Goal: Transaction & Acquisition: Purchase product/service

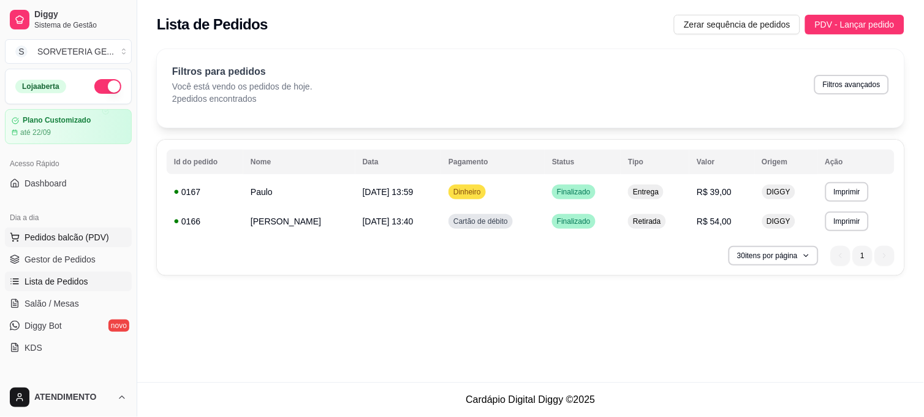
drag, startPoint x: 0, startPoint y: 0, endPoint x: 86, endPoint y: 230, distance: 245.3
click at [86, 230] on button "Pedidos balcão (PDV)" at bounding box center [68, 237] width 127 height 20
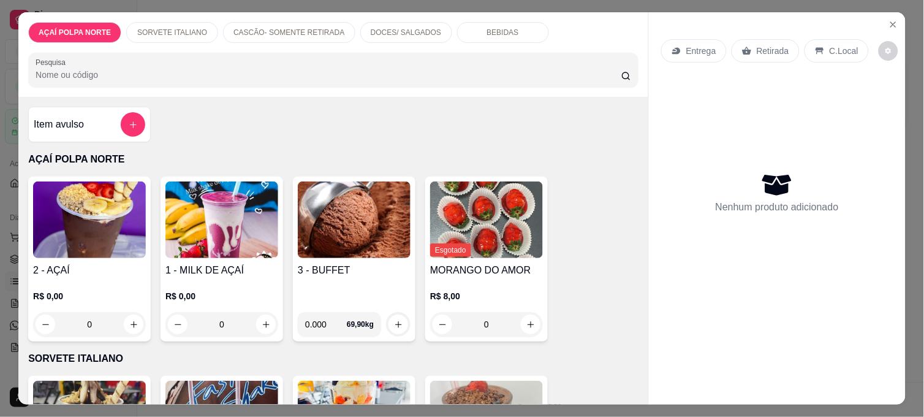
click at [102, 255] on div "2 - AÇAÍ R$ 0,00 0" at bounding box center [89, 259] width 123 height 165
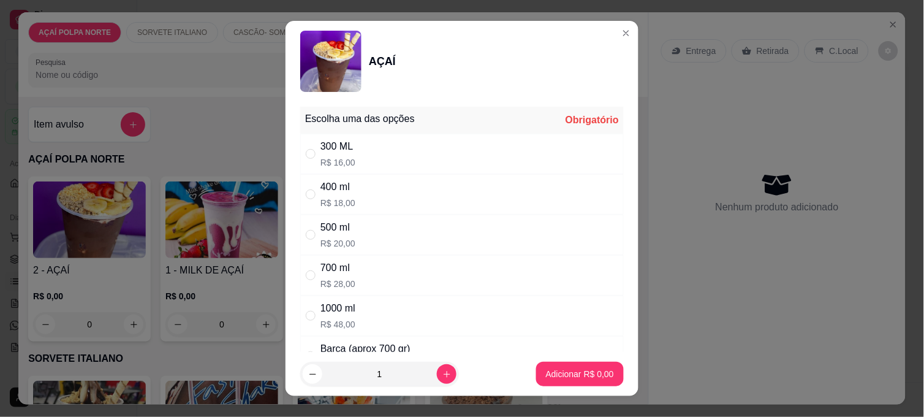
click at [335, 216] on div "500 ml R$ 20,00" at bounding box center [462, 235] width 324 height 40
radio input "true"
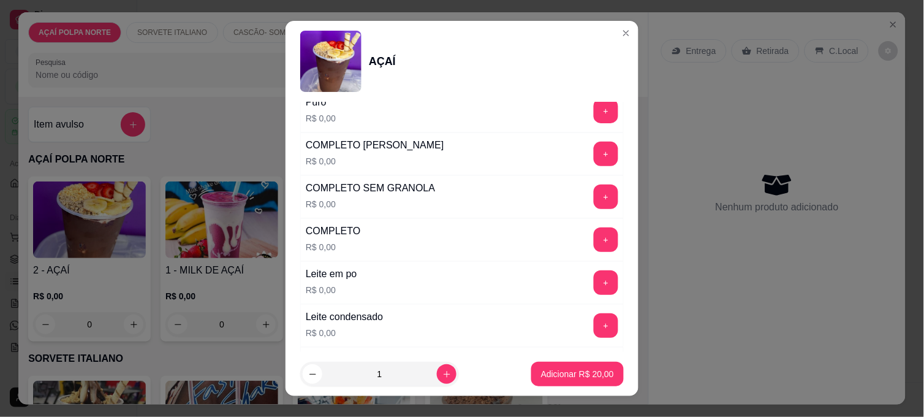
scroll to position [408, 0]
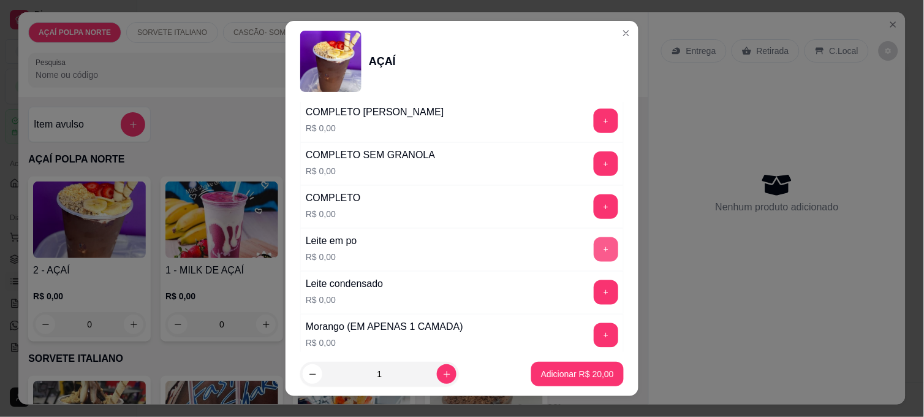
click at [594, 254] on button "+" at bounding box center [606, 249] width 25 height 25
click at [594, 289] on button "+" at bounding box center [606, 292] width 25 height 25
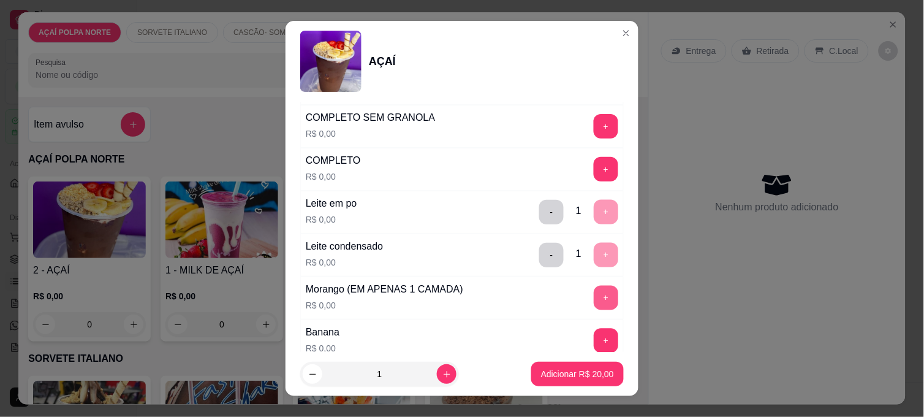
scroll to position [476, 0]
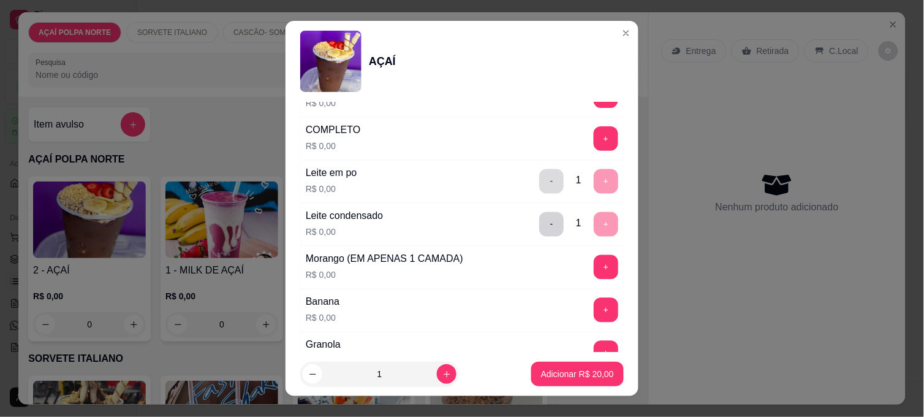
click at [539, 175] on button "-" at bounding box center [551, 181] width 25 height 25
click at [539, 235] on button "-" at bounding box center [551, 224] width 25 height 25
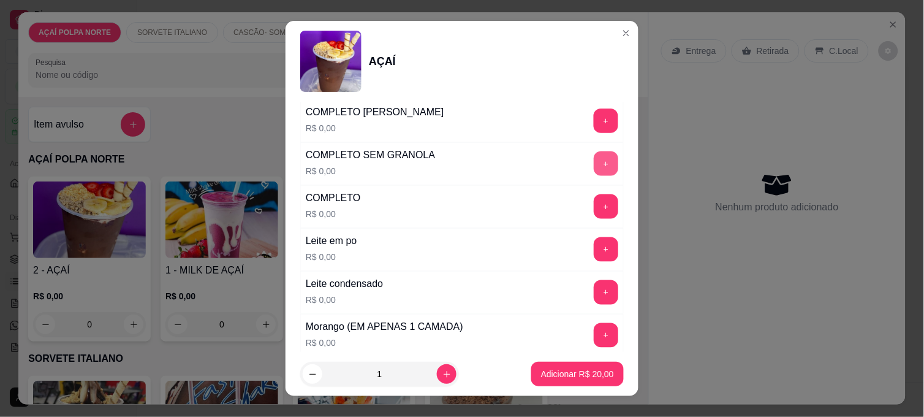
click at [594, 159] on button "+" at bounding box center [606, 163] width 25 height 25
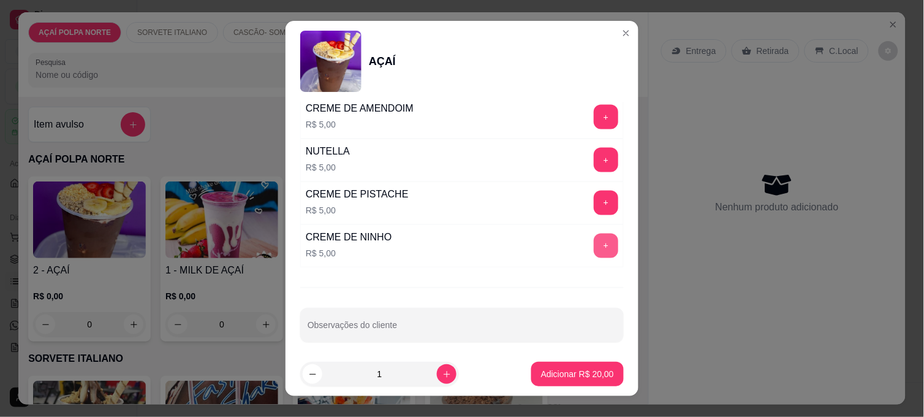
scroll to position [1496, 0]
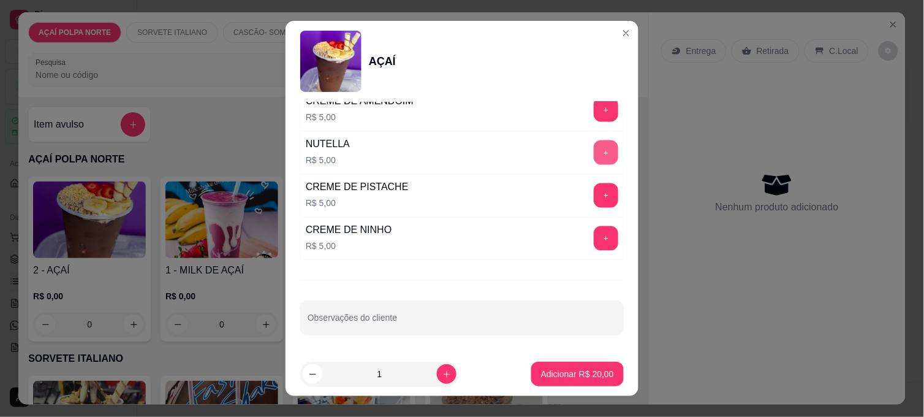
click at [594, 155] on button "+" at bounding box center [606, 152] width 25 height 25
click at [592, 369] on p "Adicionar R$ 25,00" at bounding box center [577, 374] width 73 height 12
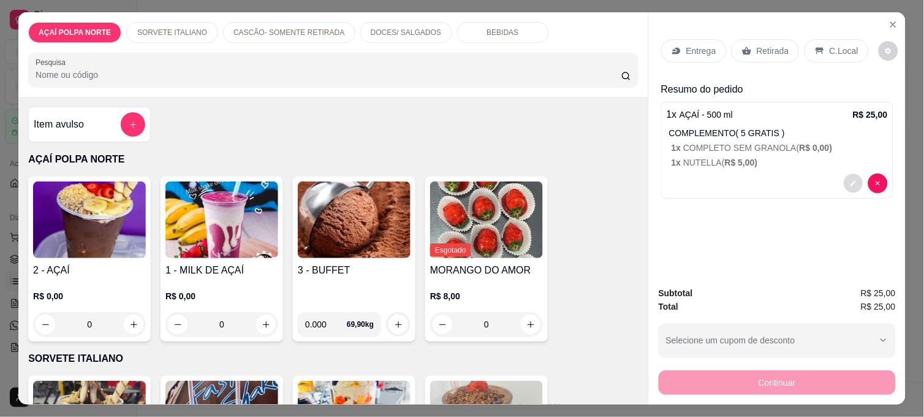
click at [844, 176] on button "decrease-product-quantity" at bounding box center [853, 183] width 19 height 19
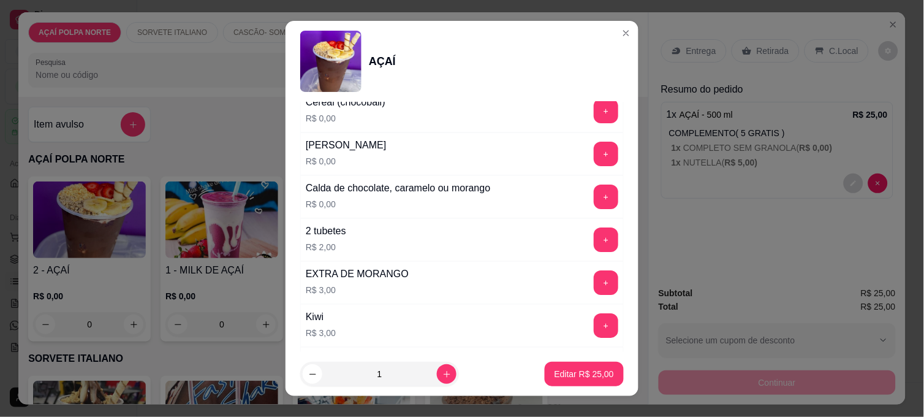
scroll to position [953, 0]
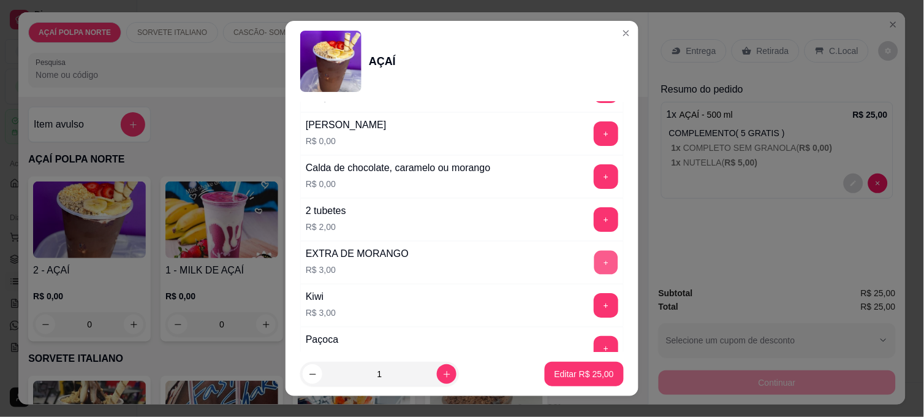
click at [595, 265] on button "+" at bounding box center [607, 263] width 24 height 24
click at [584, 376] on p "Editar R$ 28,00" at bounding box center [584, 374] width 59 height 12
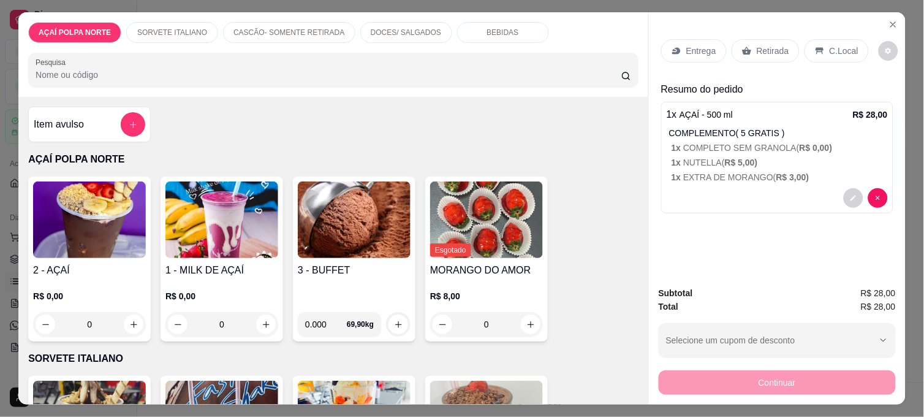
click at [763, 45] on p "Retirada" at bounding box center [773, 51] width 32 height 12
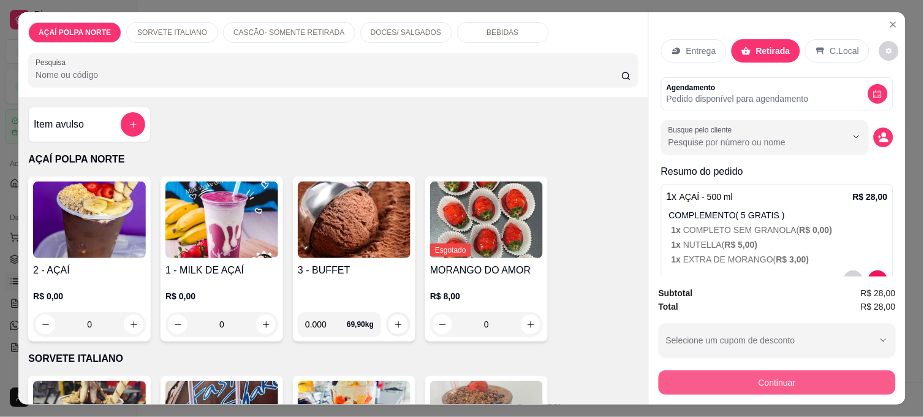
click at [740, 387] on button "Continuar" at bounding box center [777, 382] width 237 height 25
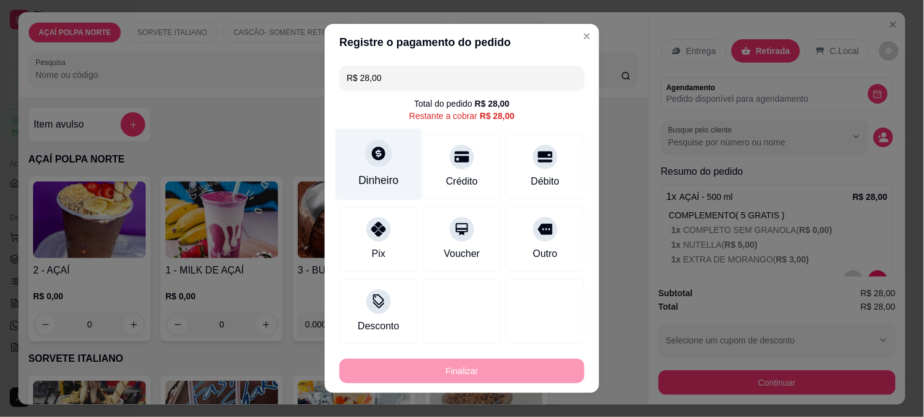
click at [390, 184] on div "Dinheiro" at bounding box center [379, 180] width 40 height 16
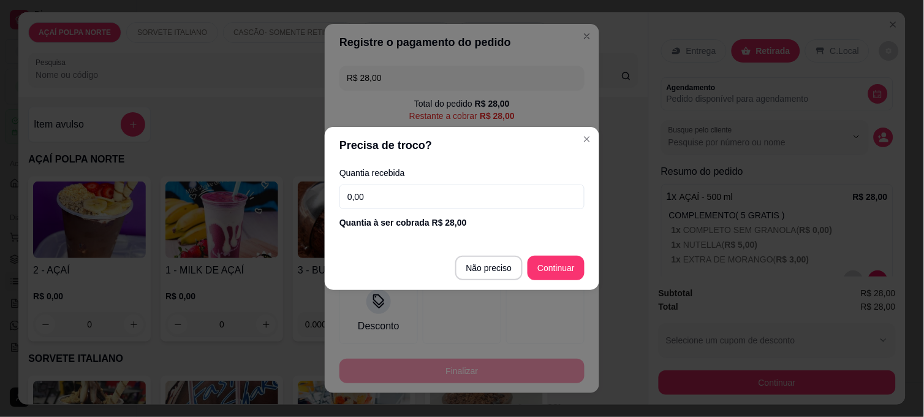
click at [388, 194] on input "0,00" at bounding box center [462, 196] width 245 height 25
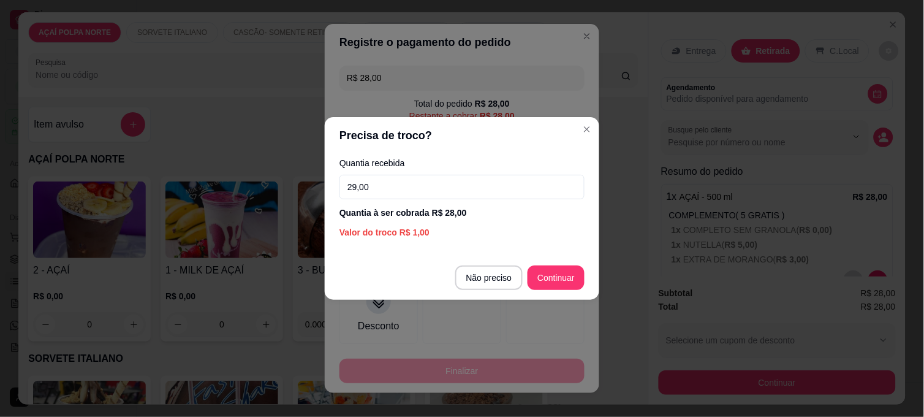
type input "29,00"
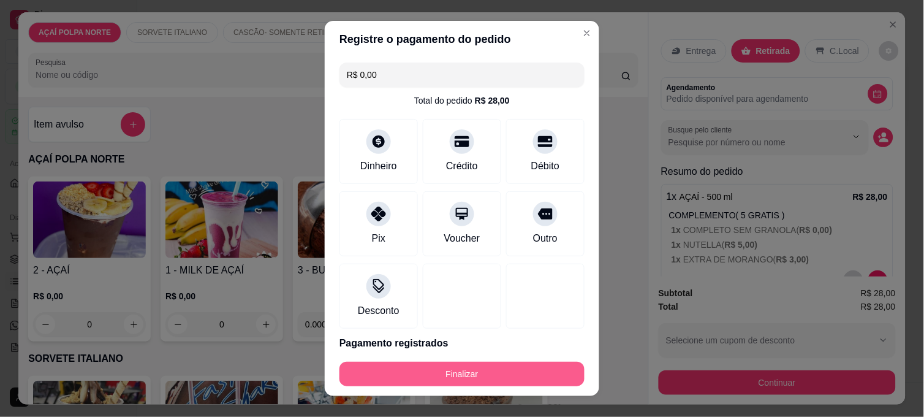
click at [547, 364] on button "Finalizar" at bounding box center [462, 374] width 245 height 25
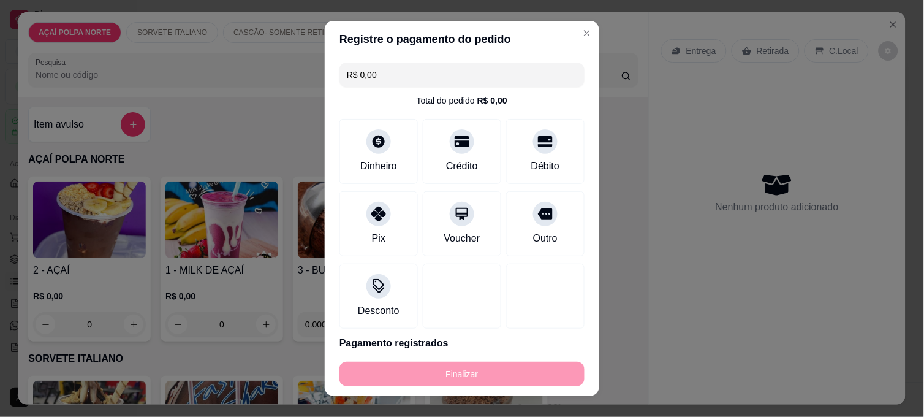
type input "-R$ 28,00"
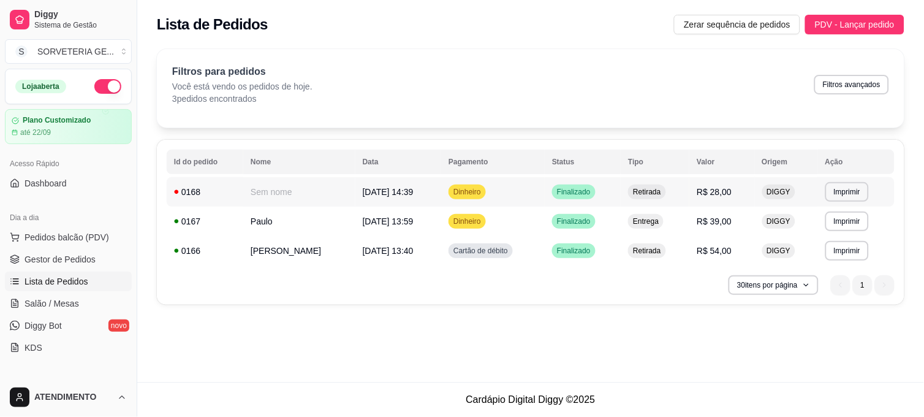
click at [525, 194] on td "Dinheiro" at bounding box center [493, 191] width 104 height 29
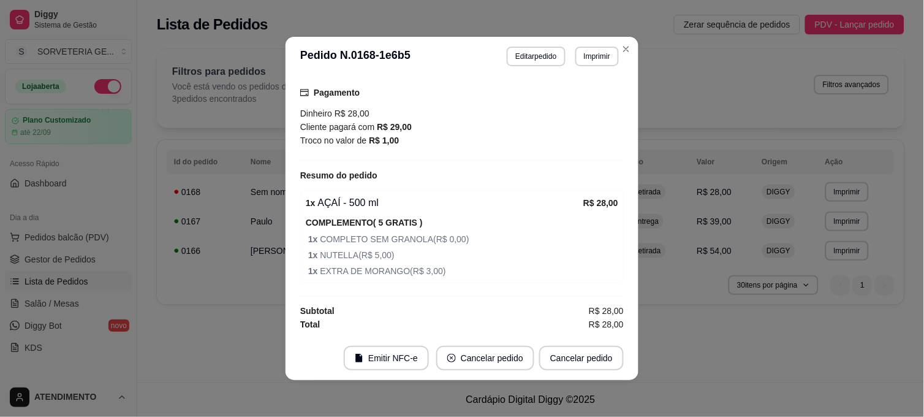
scroll to position [2, 0]
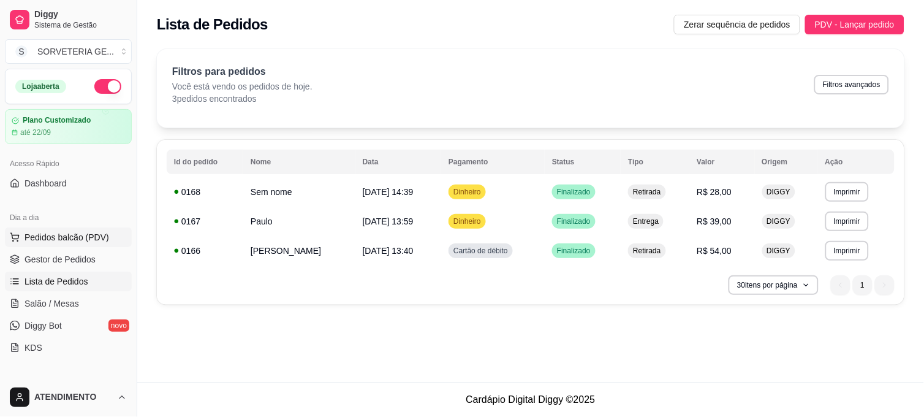
click at [51, 234] on span "Pedidos balcão (PDV)" at bounding box center [67, 237] width 85 height 12
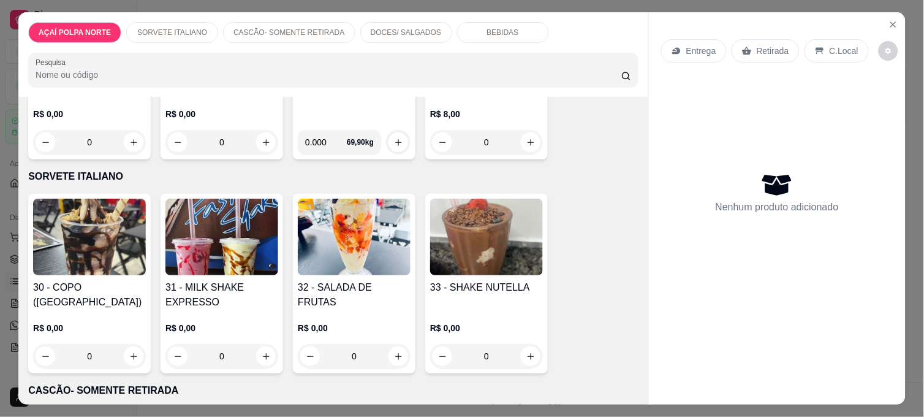
scroll to position [204, 0]
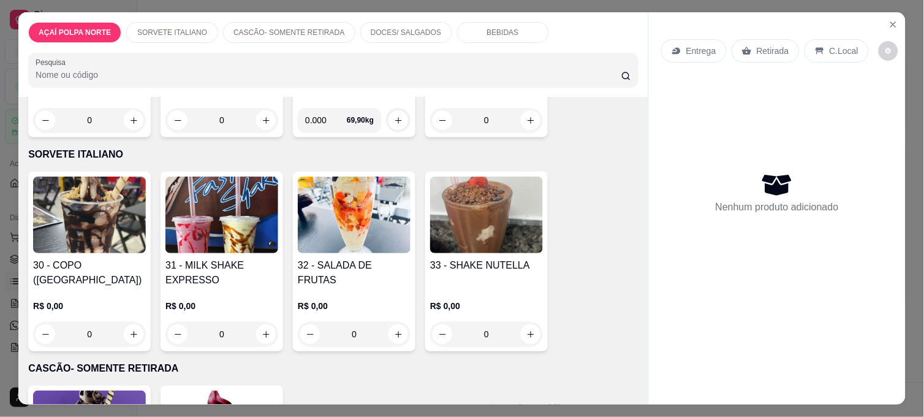
click at [107, 242] on img at bounding box center [89, 215] width 113 height 77
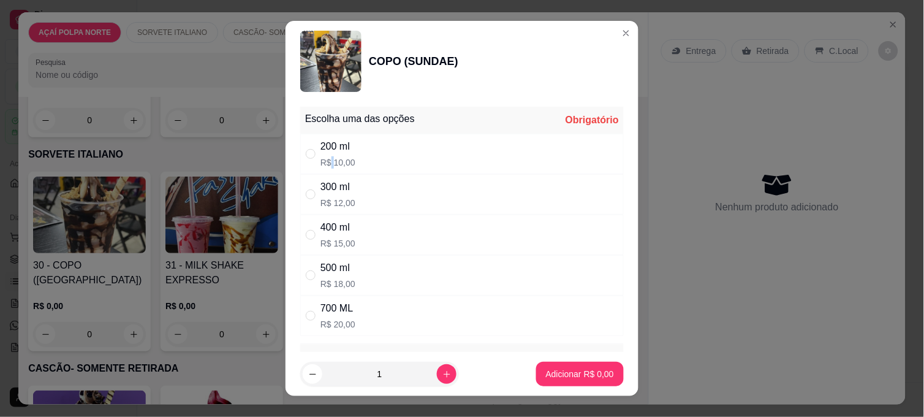
click at [328, 156] on p "R$ 10,00" at bounding box center [338, 162] width 35 height 12
radio input "true"
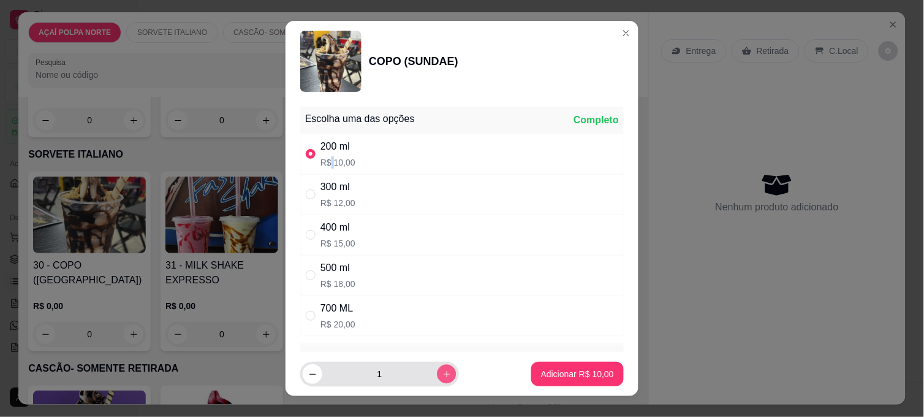
click at [443, 371] on icon "increase-product-quantity" at bounding box center [447, 374] width 9 height 9
type input "2"
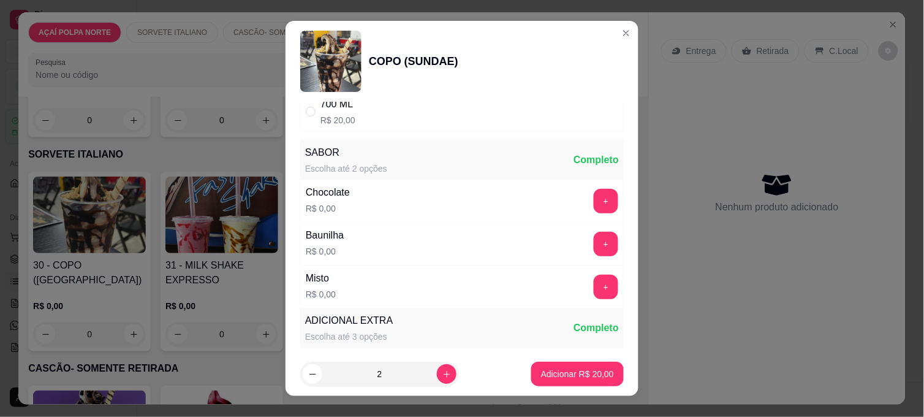
click at [596, 278] on div "+" at bounding box center [606, 287] width 34 height 25
click at [594, 286] on button "+" at bounding box center [606, 287] width 25 height 25
click at [590, 379] on p "Adicionar R$ 20,00" at bounding box center [577, 374] width 73 height 12
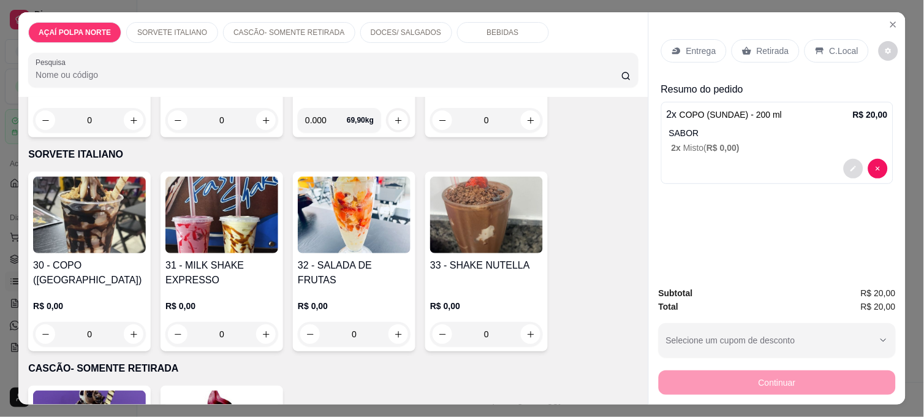
click at [854, 163] on button "decrease-product-quantity" at bounding box center [854, 169] width 20 height 20
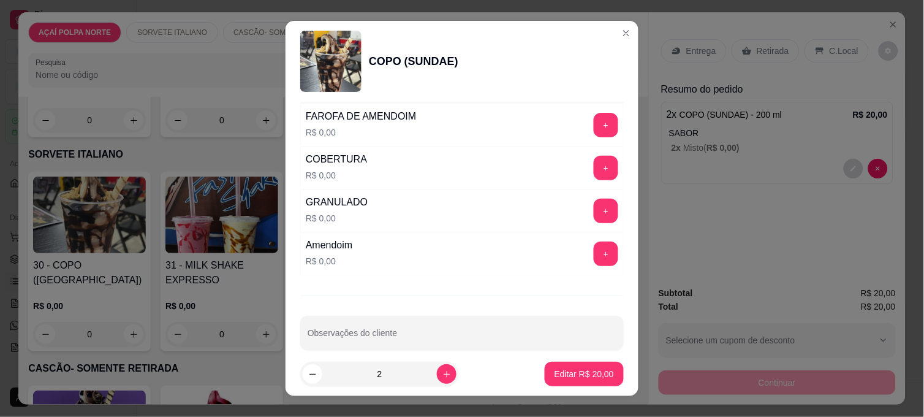
scroll to position [676, 0]
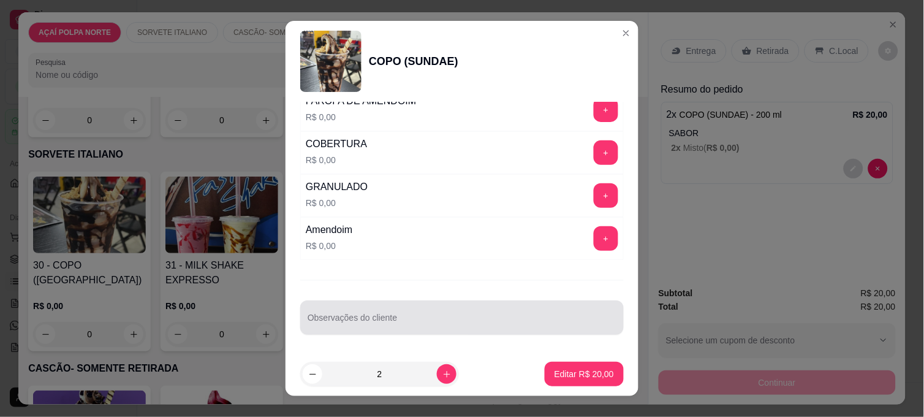
click at [408, 307] on div at bounding box center [462, 317] width 309 height 25
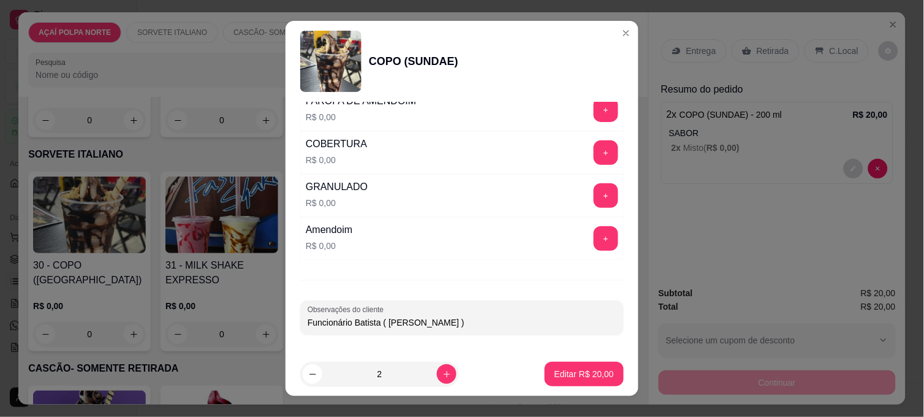
click at [437, 325] on input "Funcionário Batista ( [PERSON_NAME] )" at bounding box center [462, 322] width 309 height 12
click at [448, 317] on input "Funcionário Batista ( [PERSON_NAME] )" at bounding box center [462, 322] width 309 height 12
type input "Funcionário Batista ( [PERSON_NAME] )"
click at [585, 386] on div "Editar R$ 20,00" at bounding box center [584, 374] width 79 height 25
click at [595, 372] on p "Editar R$ 20,00" at bounding box center [584, 374] width 59 height 12
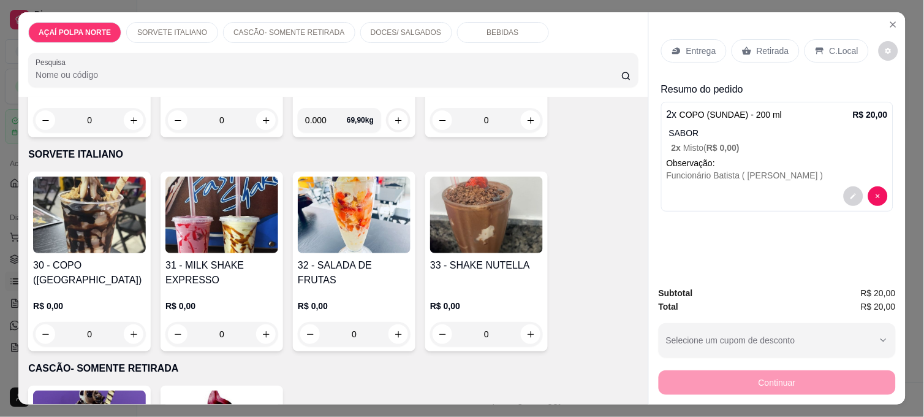
drag, startPoint x: 759, startPoint y: 54, endPoint x: 763, endPoint y: 47, distance: 8.0
click at [763, 50] on div "Retirada" at bounding box center [766, 50] width 68 height 23
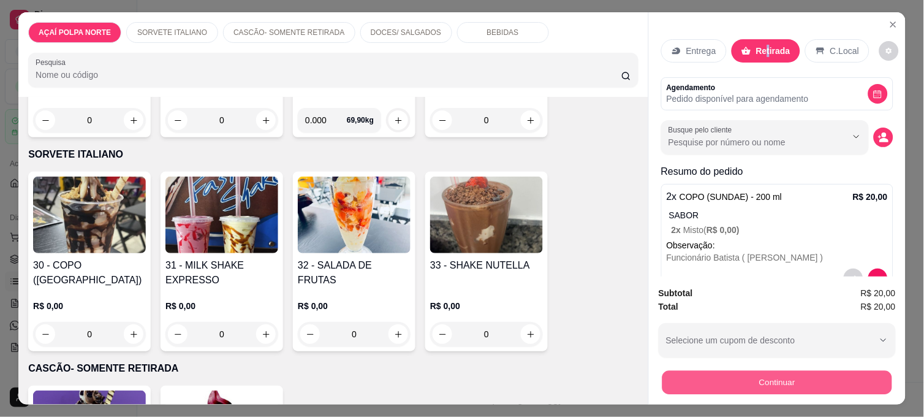
click at [782, 380] on button "Continuar" at bounding box center [778, 382] width 230 height 24
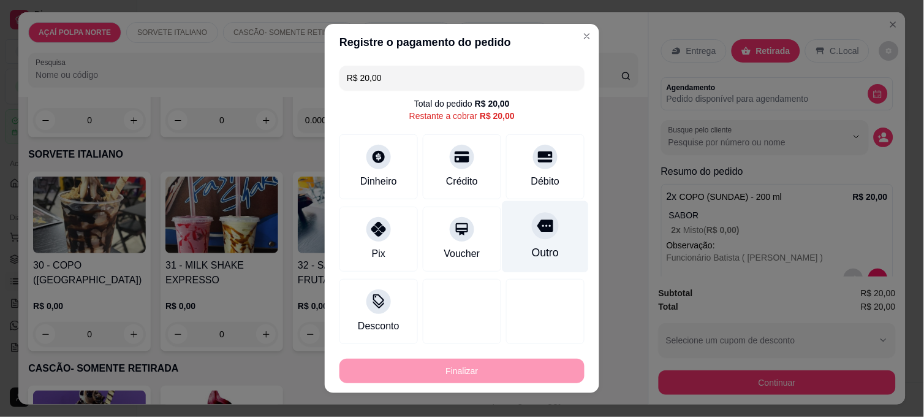
click at [534, 245] on div "Outro" at bounding box center [545, 253] width 27 height 16
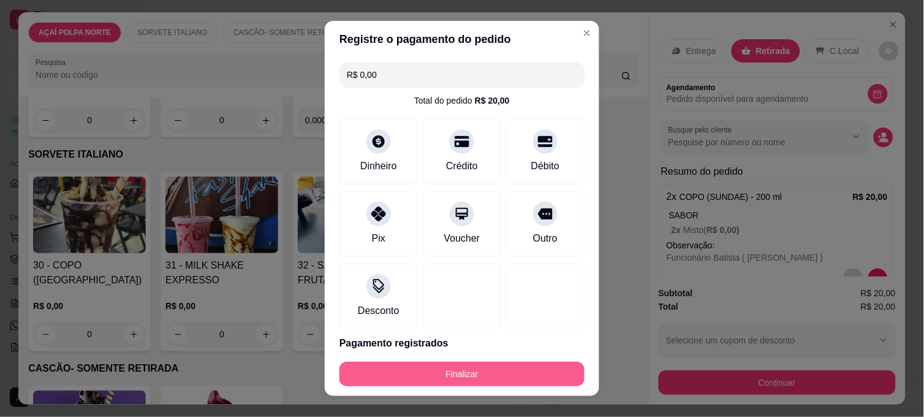
click at [493, 366] on button "Finalizar" at bounding box center [462, 374] width 245 height 25
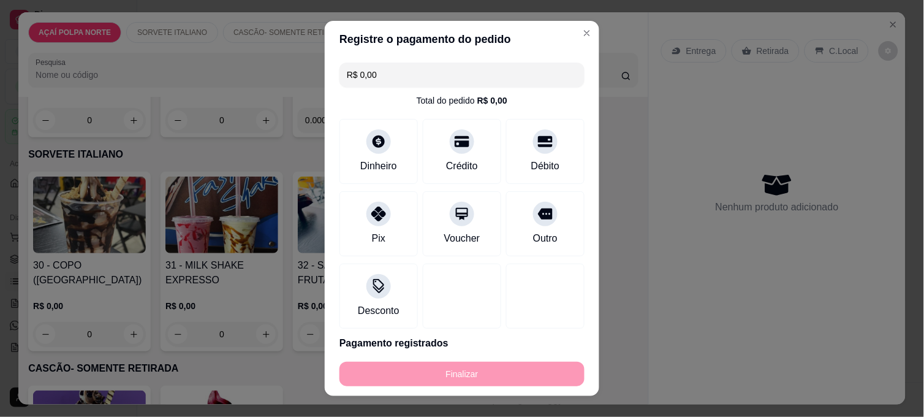
type input "-R$ 20,00"
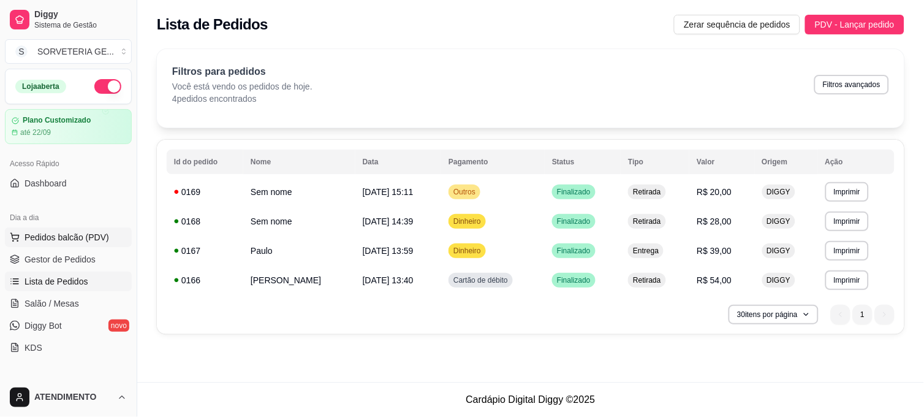
click at [80, 236] on span "Pedidos balcão (PDV)" at bounding box center [67, 237] width 85 height 12
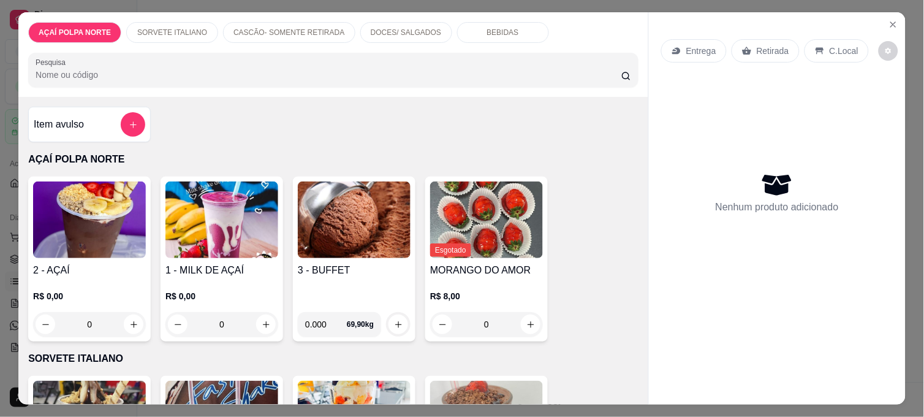
click at [78, 257] on div "2 - AÇAÍ R$ 0,00 0" at bounding box center [89, 259] width 123 height 165
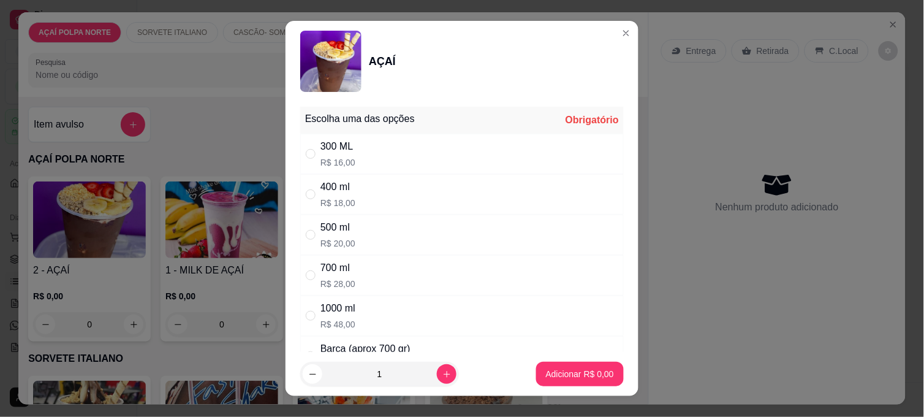
click at [360, 154] on div "300 ML R$ 16,00" at bounding box center [462, 154] width 324 height 40
radio input "true"
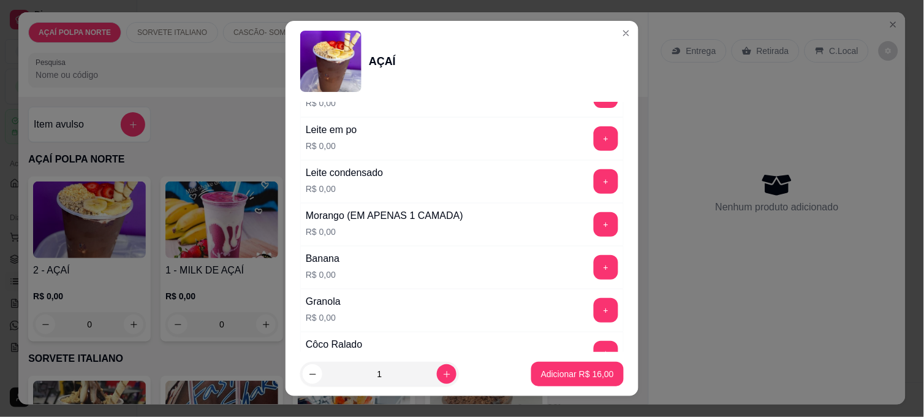
scroll to position [476, 0]
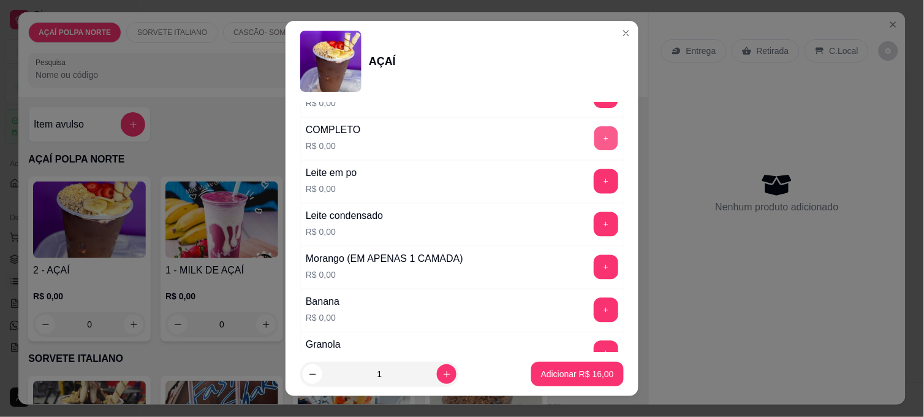
click at [595, 143] on button "+" at bounding box center [607, 139] width 24 height 24
click at [575, 364] on button "Adicionar R$ 16,00" at bounding box center [577, 374] width 93 height 25
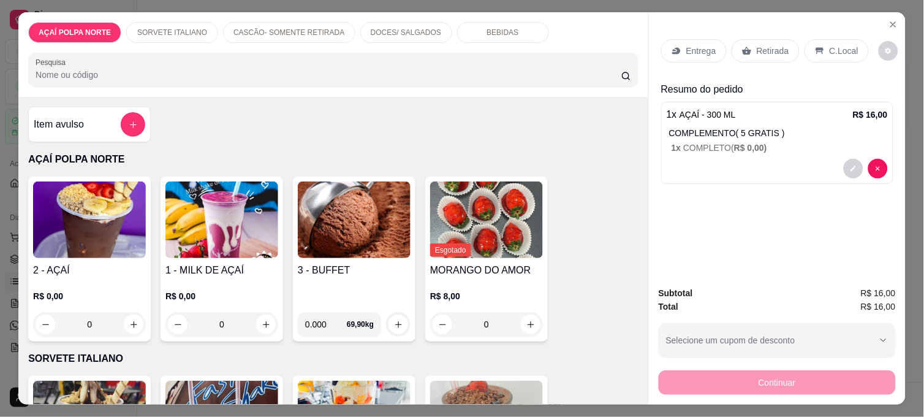
click at [777, 45] on p "Retirada" at bounding box center [773, 51] width 32 height 12
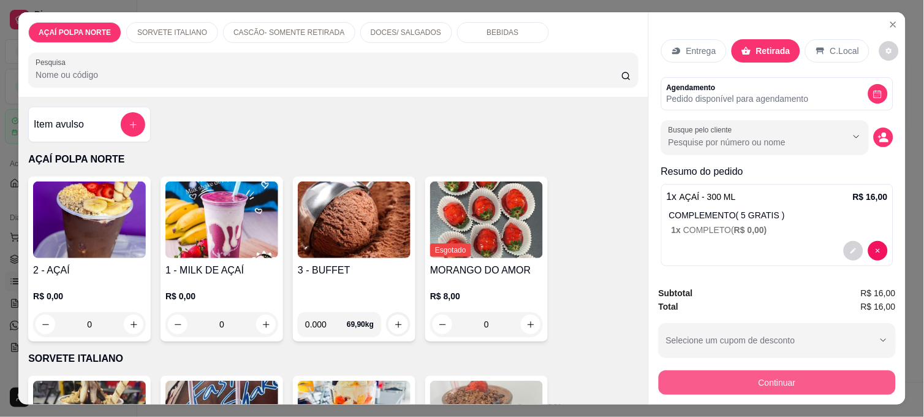
click at [804, 370] on button "Continuar" at bounding box center [777, 382] width 237 height 25
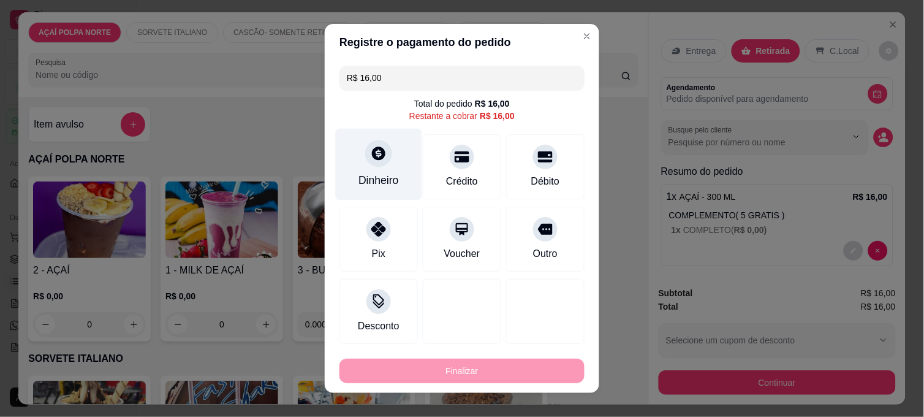
click at [360, 135] on div "Dinheiro" at bounding box center [379, 165] width 86 height 72
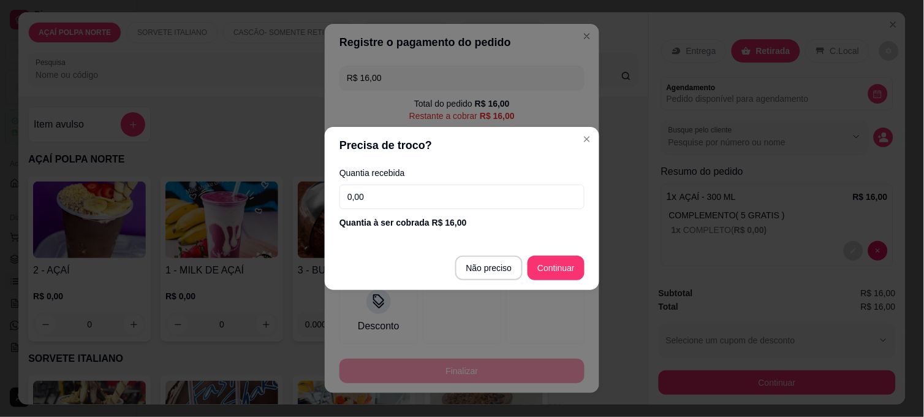
click at [388, 188] on input "0,00" at bounding box center [462, 196] width 245 height 25
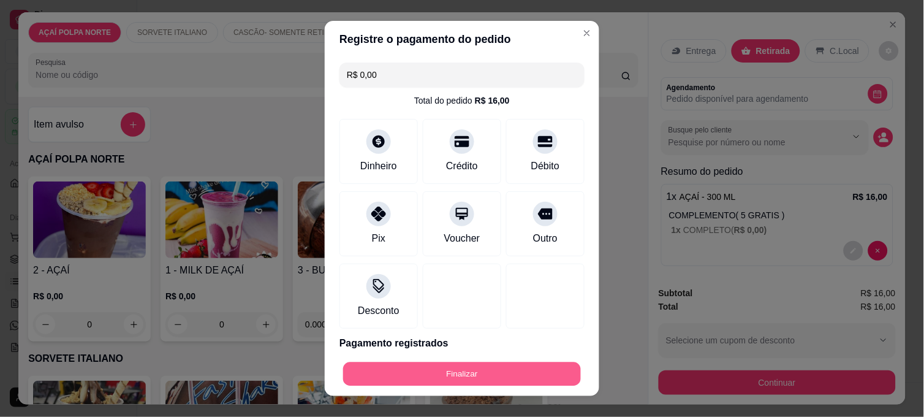
click at [523, 383] on button "Finalizar" at bounding box center [462, 374] width 238 height 24
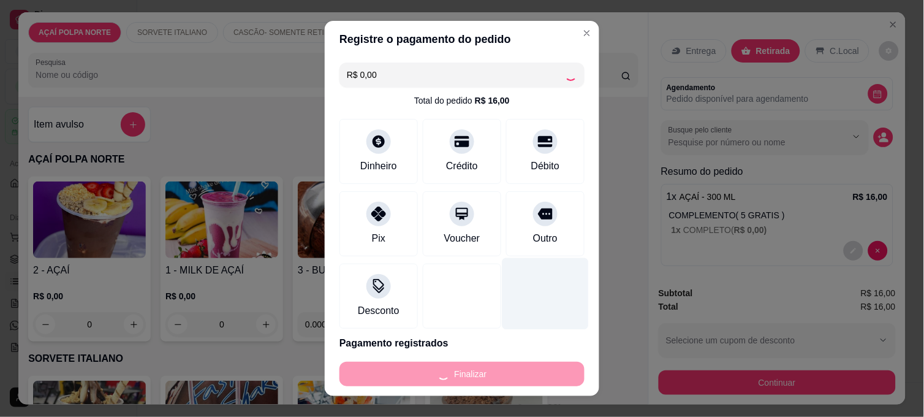
type input "-R$ 16,00"
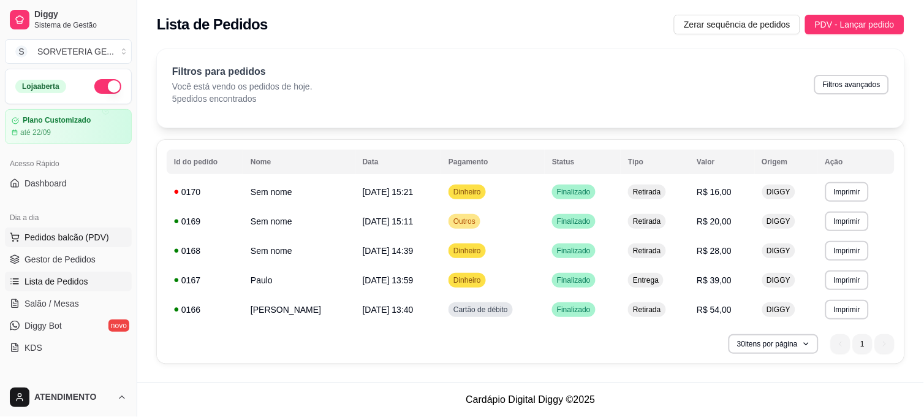
click at [76, 233] on span "Pedidos balcão (PDV)" at bounding box center [67, 237] width 85 height 12
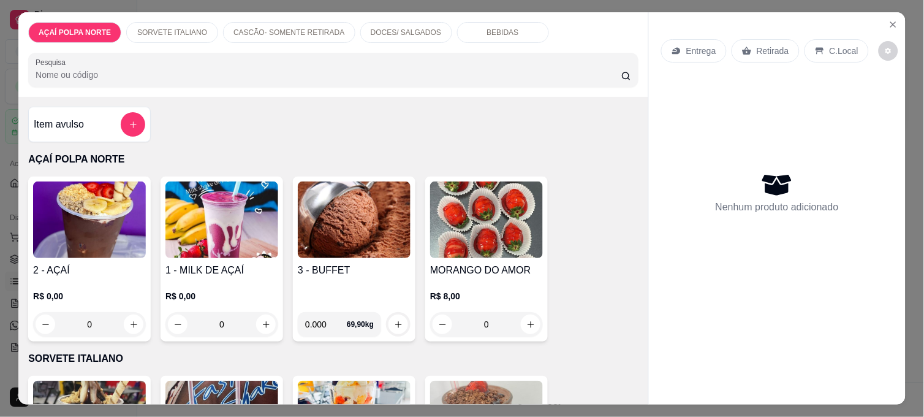
click at [108, 263] on h4 "2 - AÇAÍ" at bounding box center [89, 270] width 113 height 15
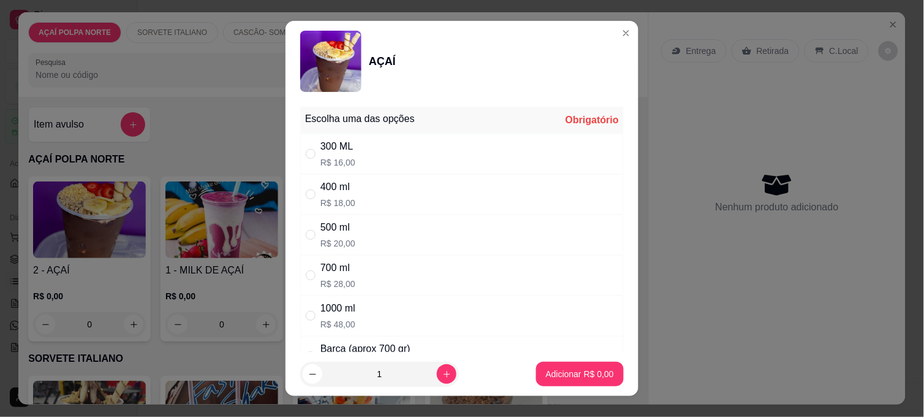
click at [365, 234] on div "500 ml R$ 20,00" at bounding box center [462, 235] width 324 height 40
radio input "true"
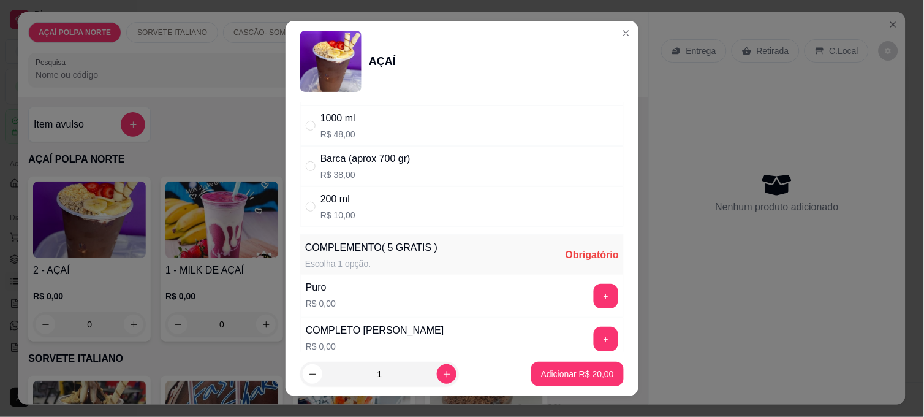
scroll to position [340, 0]
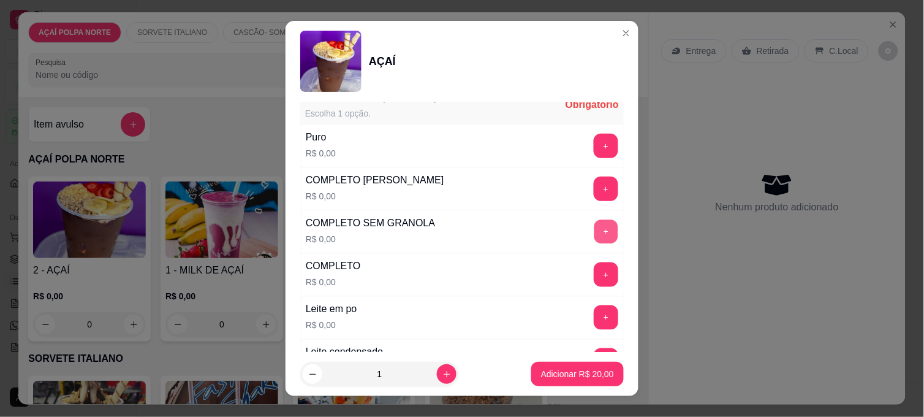
click at [595, 229] on button "+" at bounding box center [607, 232] width 24 height 24
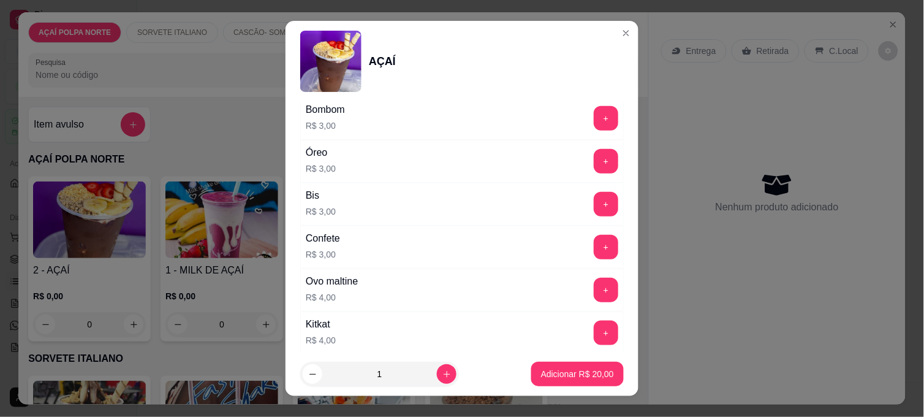
scroll to position [1294, 0]
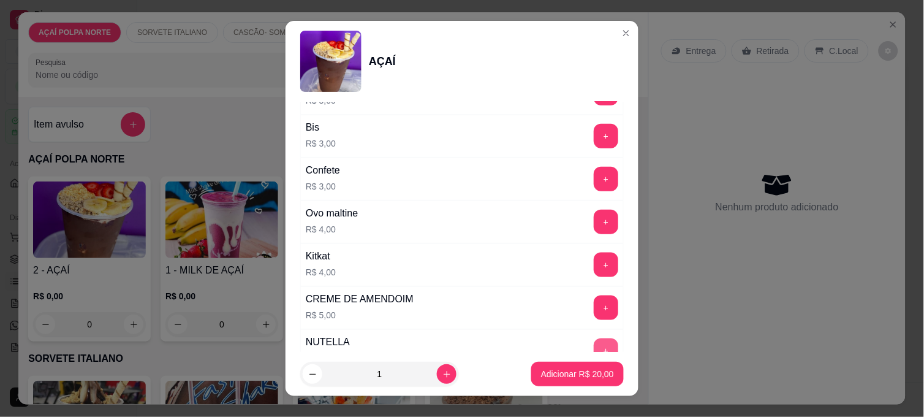
click at [594, 342] on button "+" at bounding box center [606, 350] width 25 height 25
click at [569, 366] on button "Adicionar R$ 25,00" at bounding box center [577, 374] width 93 height 25
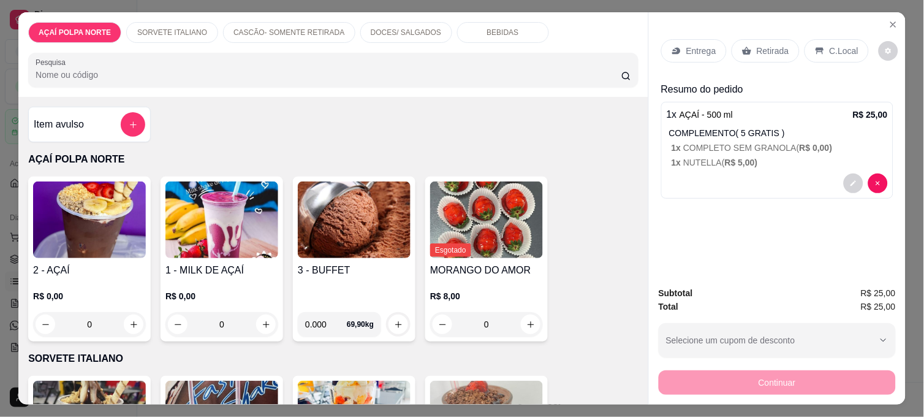
click at [762, 47] on p "Retirada" at bounding box center [773, 51] width 32 height 12
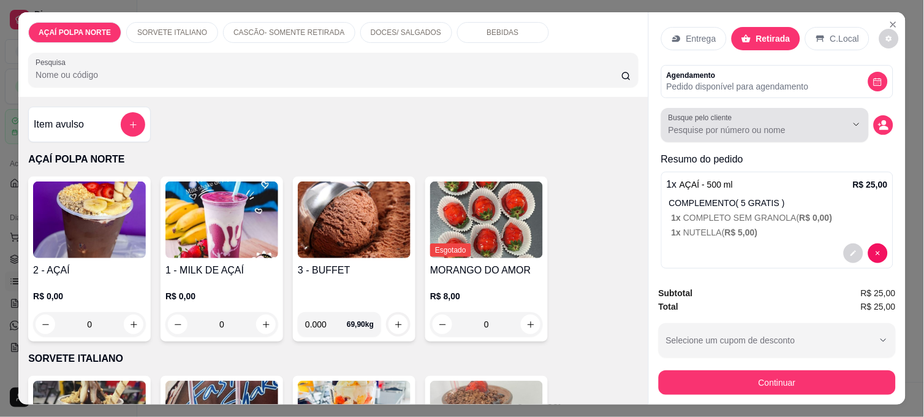
scroll to position [22, 0]
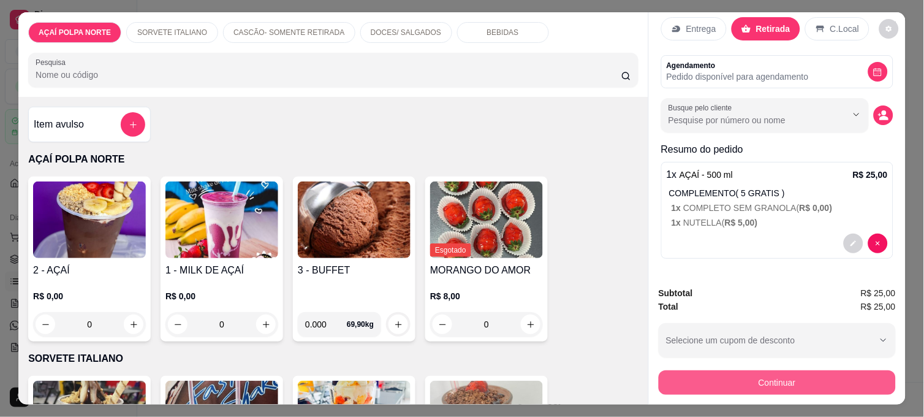
click at [797, 373] on button "Continuar" at bounding box center [777, 382] width 237 height 25
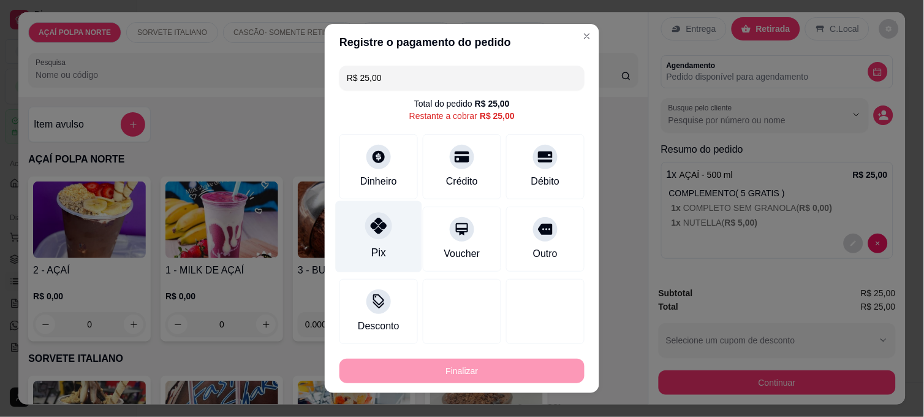
click at [365, 233] on div at bounding box center [378, 225] width 27 height 27
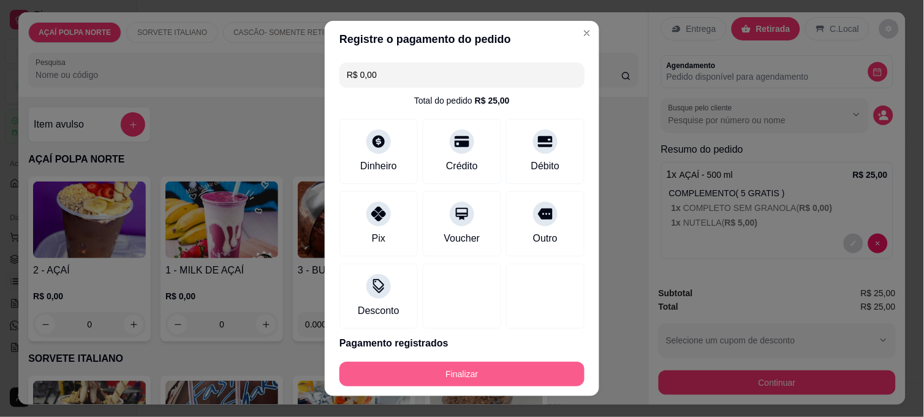
click at [446, 375] on button "Finalizar" at bounding box center [462, 374] width 245 height 25
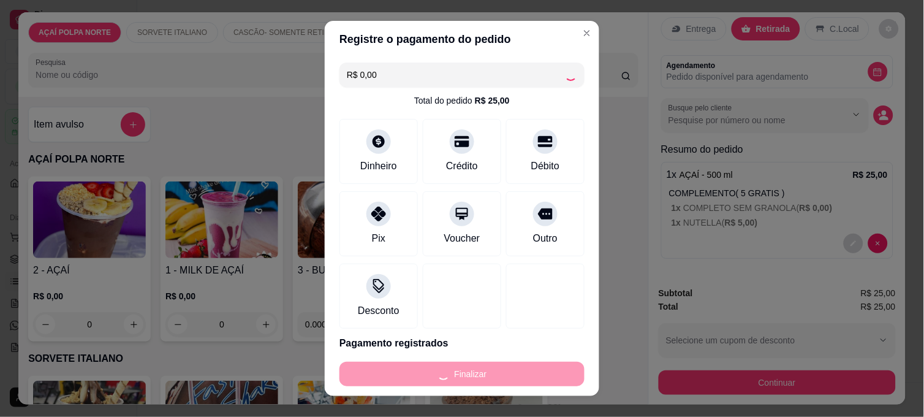
type input "-R$ 25,00"
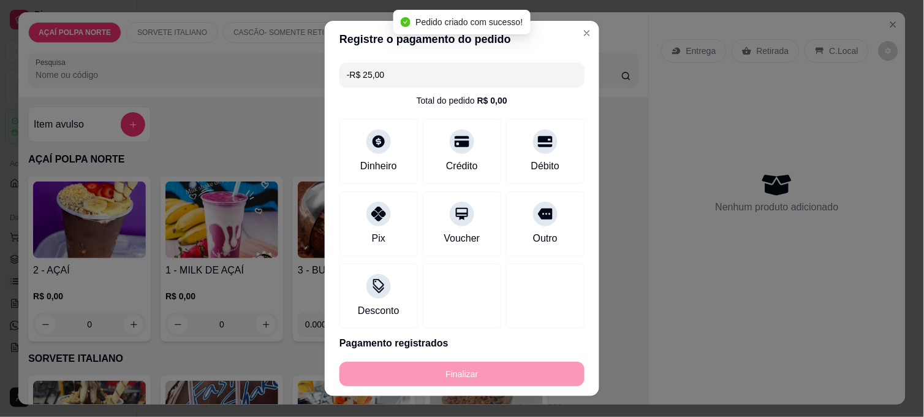
scroll to position [0, 0]
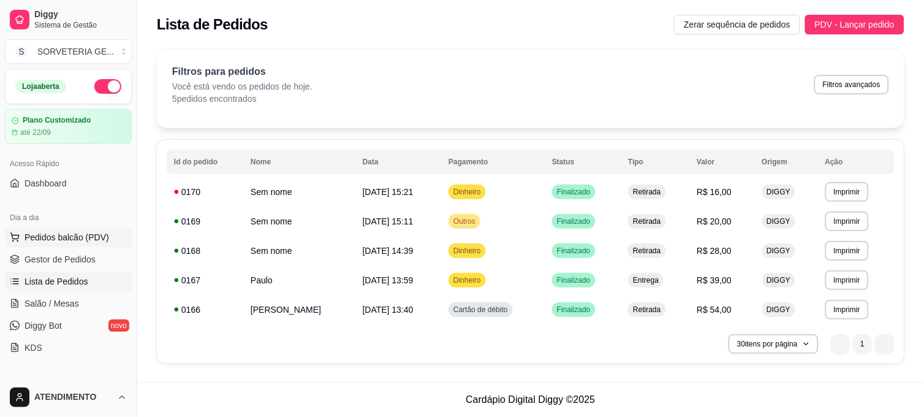
click at [58, 240] on span "Pedidos balcão (PDV)" at bounding box center [67, 237] width 85 height 12
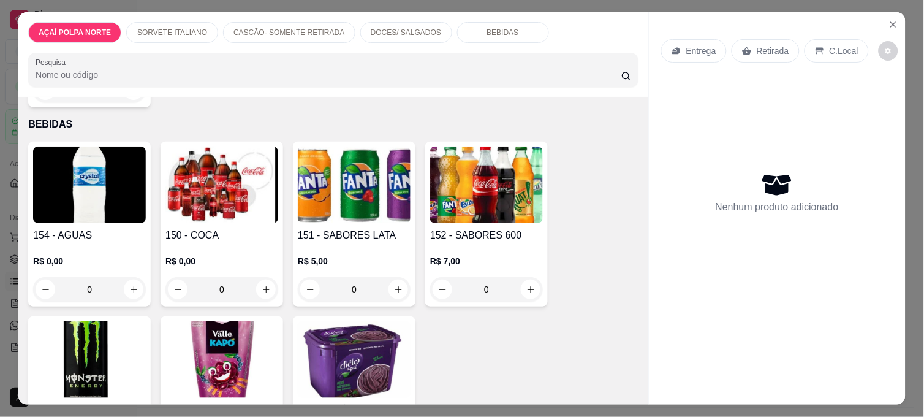
scroll to position [1089, 0]
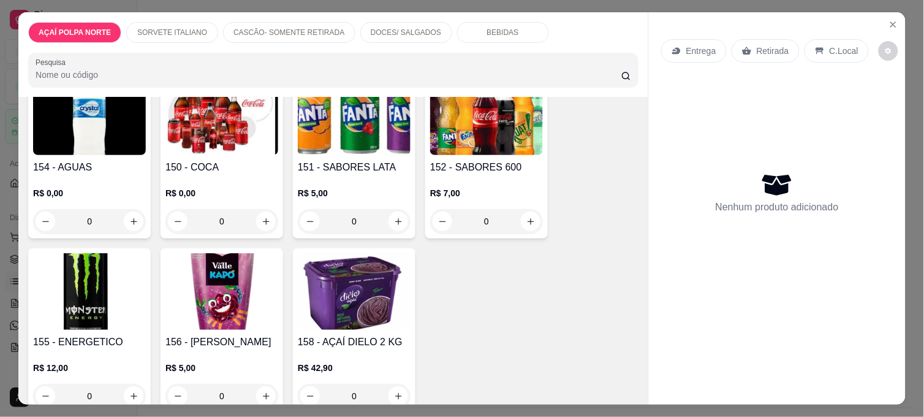
click at [127, 212] on div "0" at bounding box center [89, 221] width 113 height 25
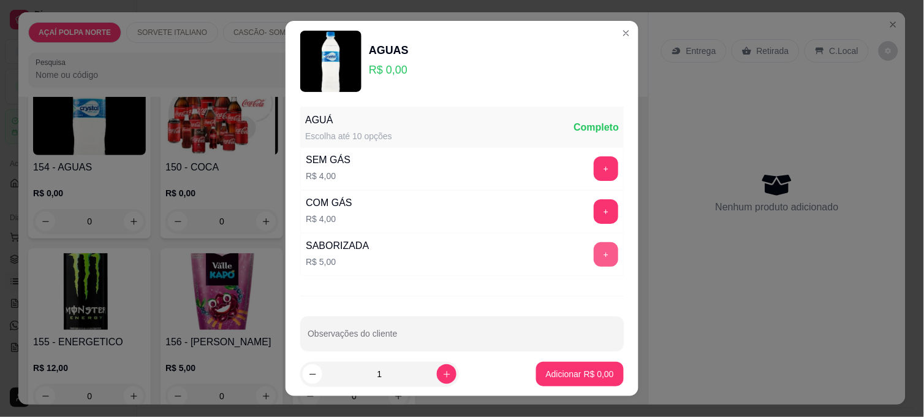
click at [594, 262] on button "+" at bounding box center [606, 254] width 25 height 25
click at [582, 381] on button "Adicionar R$ 5,00" at bounding box center [580, 374] width 88 height 25
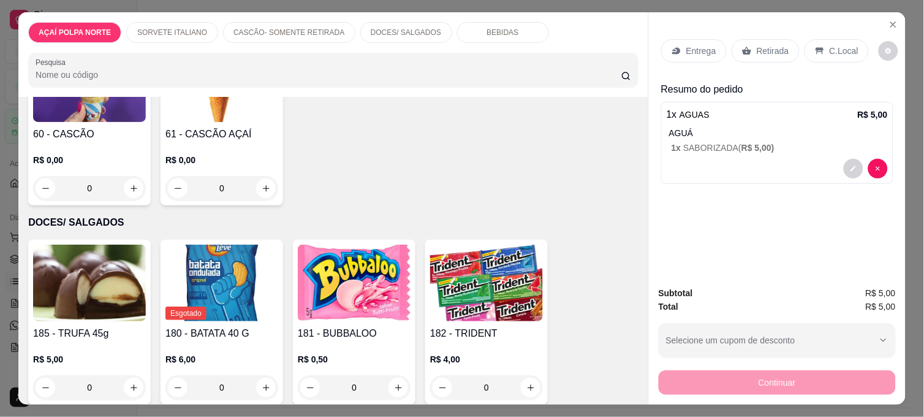
scroll to position [544, 0]
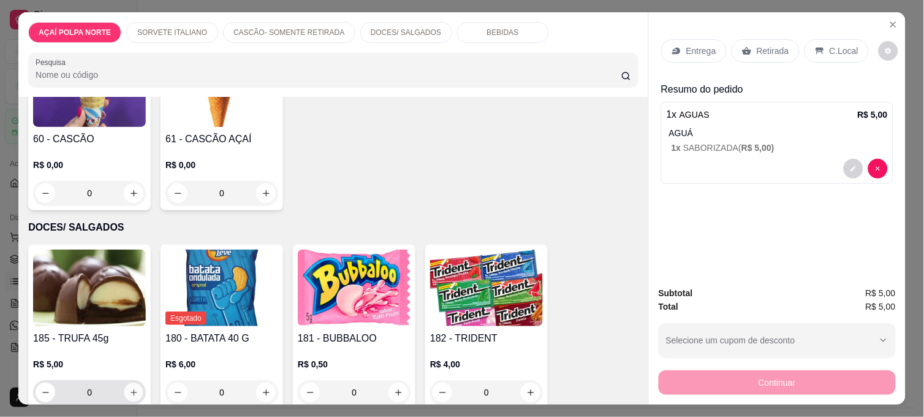
click at [136, 383] on button "increase-product-quantity" at bounding box center [133, 392] width 19 height 19
type input "1"
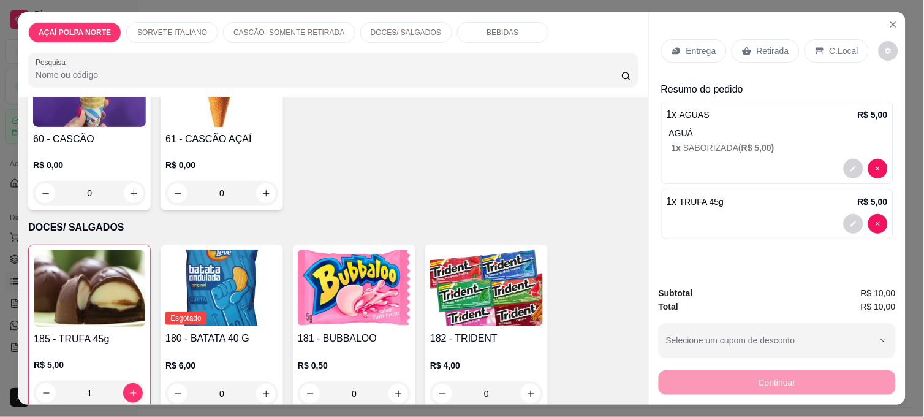
click at [805, 50] on div "C.Local" at bounding box center [837, 50] width 64 height 23
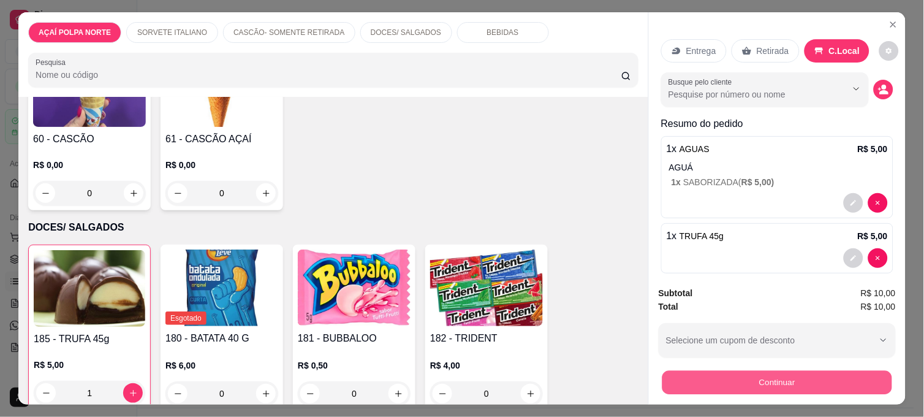
click at [788, 387] on button "Continuar" at bounding box center [778, 382] width 230 height 24
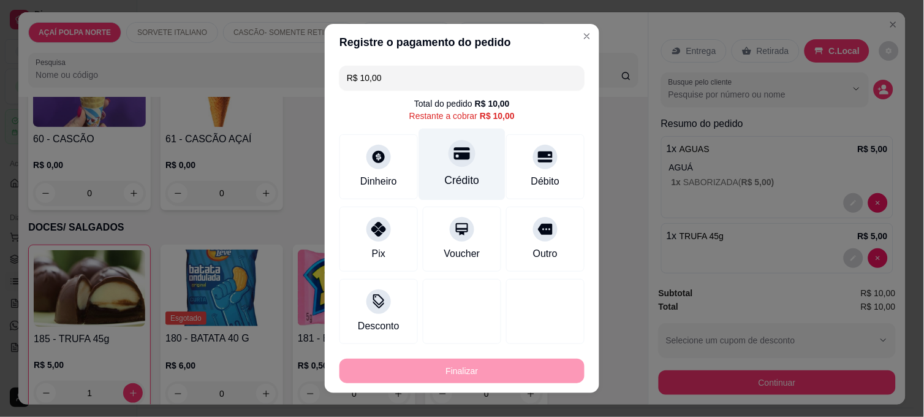
click at [454, 186] on div "Crédito" at bounding box center [462, 180] width 35 height 16
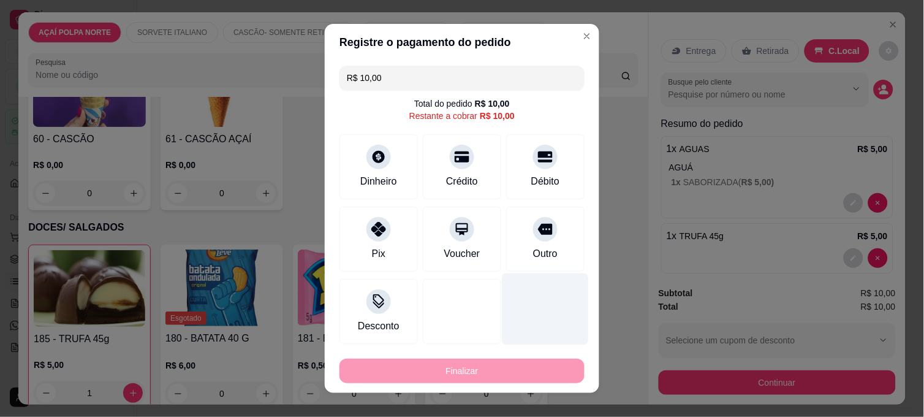
type input "R$ 0,00"
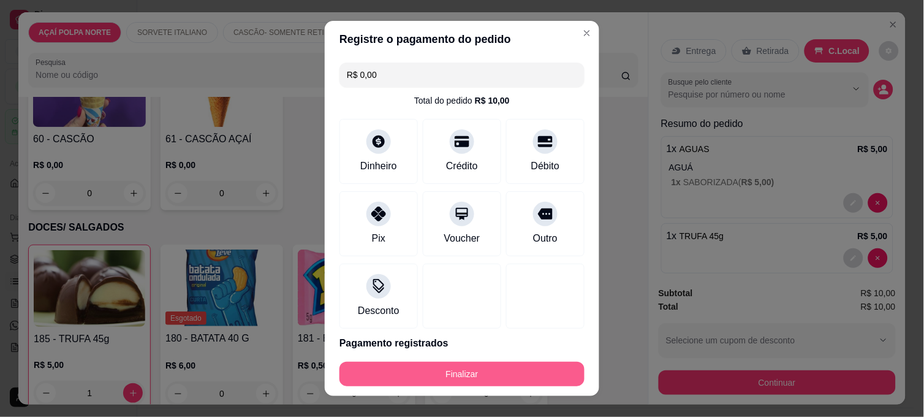
click at [511, 363] on button "Finalizar" at bounding box center [462, 374] width 245 height 25
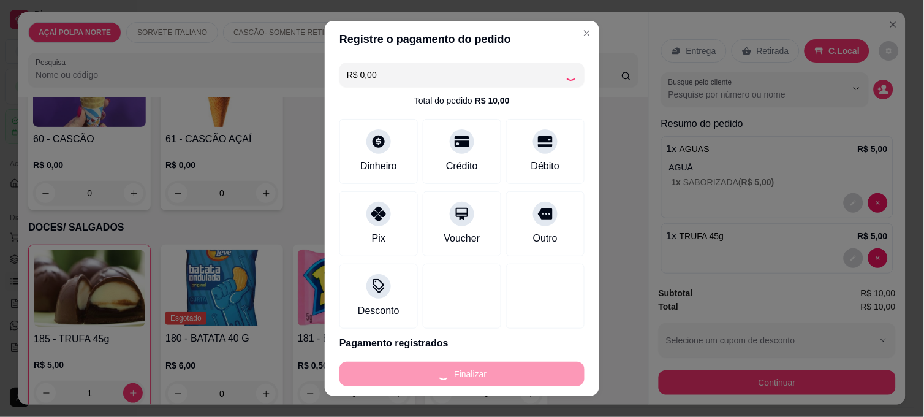
type input "0"
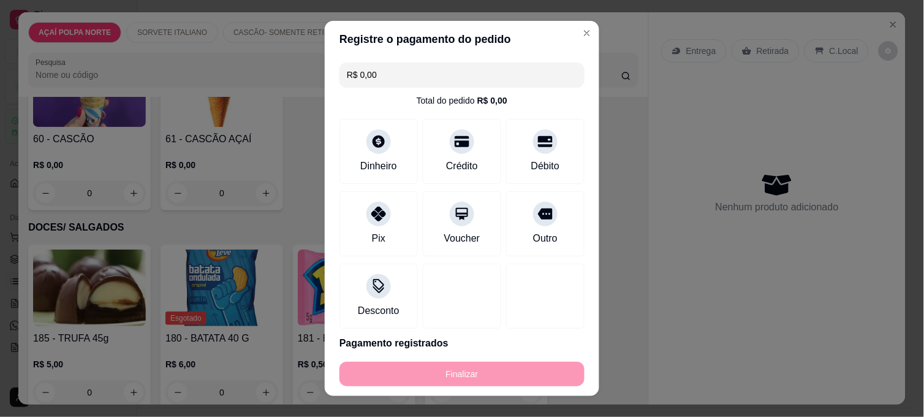
type input "-R$ 10,00"
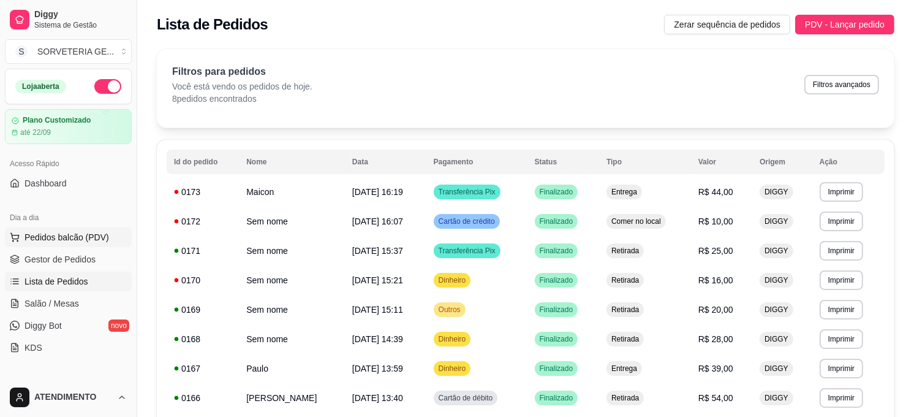
click at [87, 246] on button "Pedidos balcão (PDV)" at bounding box center [68, 237] width 127 height 20
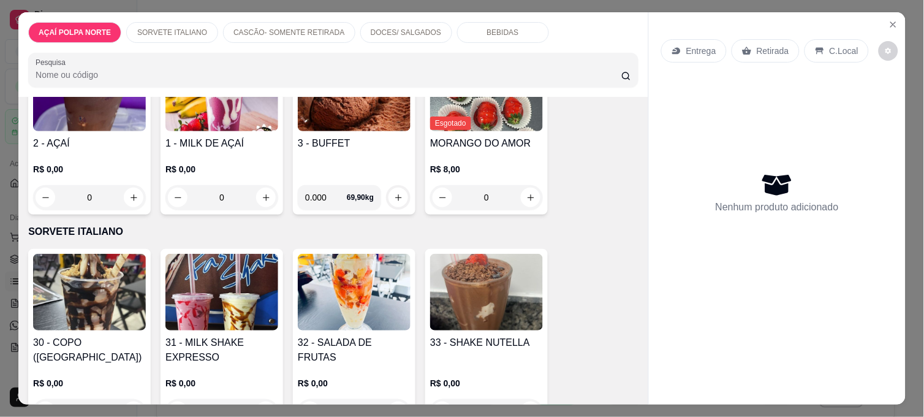
scroll to position [136, 0]
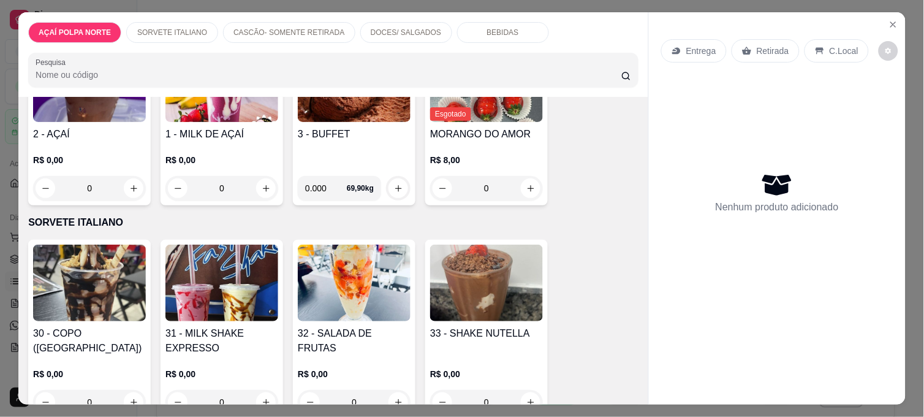
click at [231, 288] on img at bounding box center [221, 283] width 113 height 77
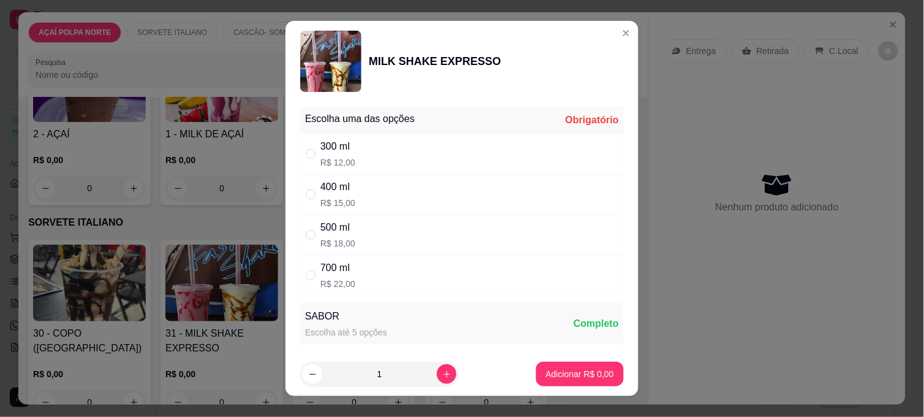
click at [392, 149] on div "300 ml R$ 12,00" at bounding box center [462, 154] width 324 height 40
radio input "true"
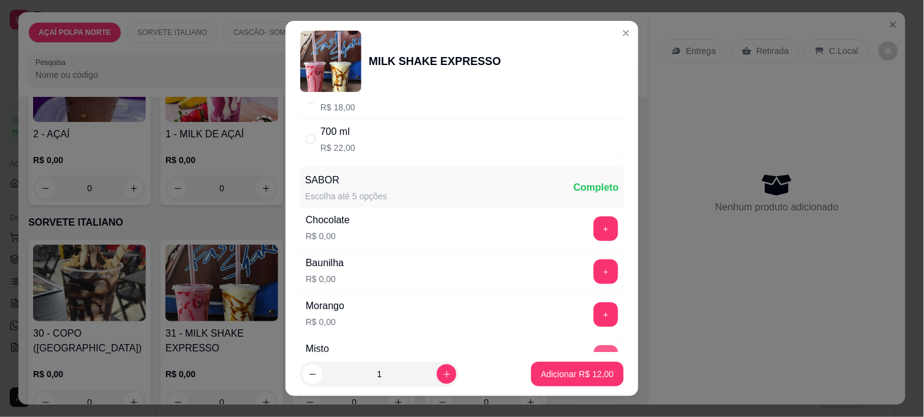
click at [594, 350] on button "+" at bounding box center [606, 357] width 25 height 25
click at [585, 368] on p "Adicionar R$ 12,00" at bounding box center [577, 374] width 73 height 12
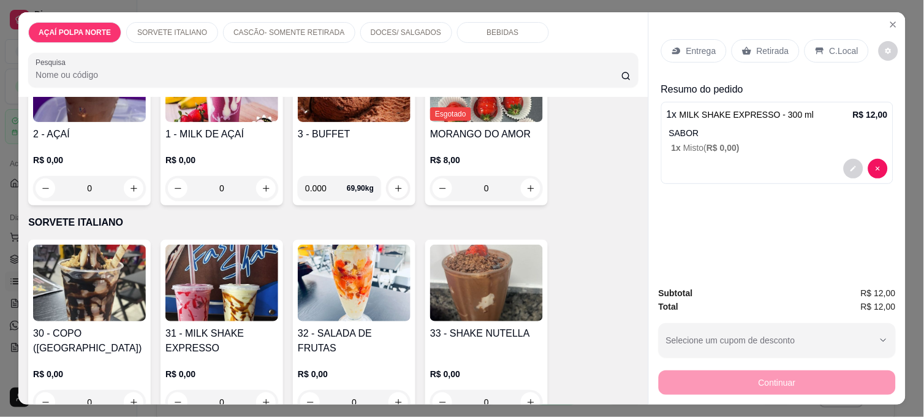
click at [237, 313] on img at bounding box center [221, 283] width 113 height 77
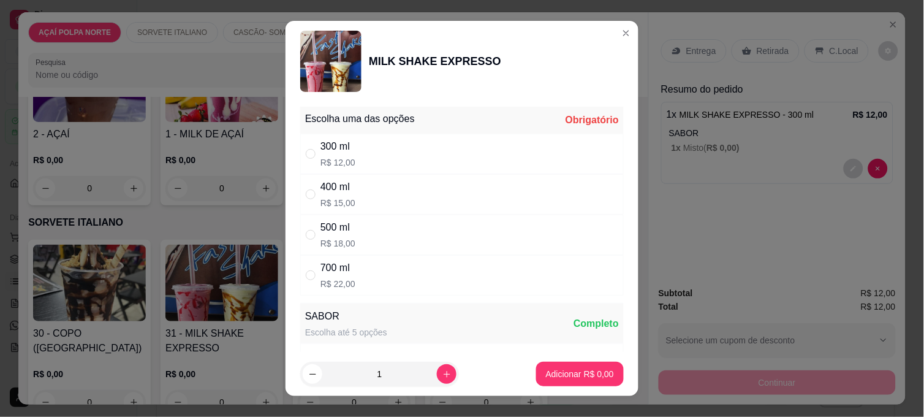
click at [414, 148] on div "300 ml R$ 12,00" at bounding box center [462, 154] width 324 height 40
radio input "true"
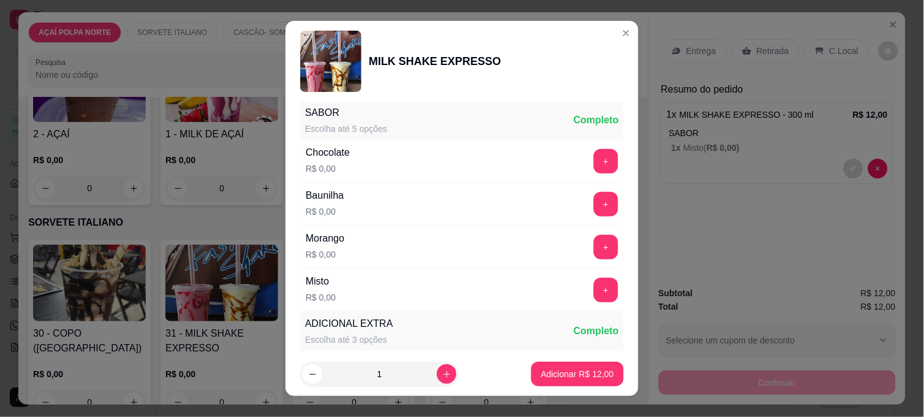
scroll to position [204, 0]
click at [595, 288] on button "+" at bounding box center [607, 290] width 24 height 24
click at [590, 364] on button "Adicionar R$ 12,00" at bounding box center [577, 374] width 93 height 25
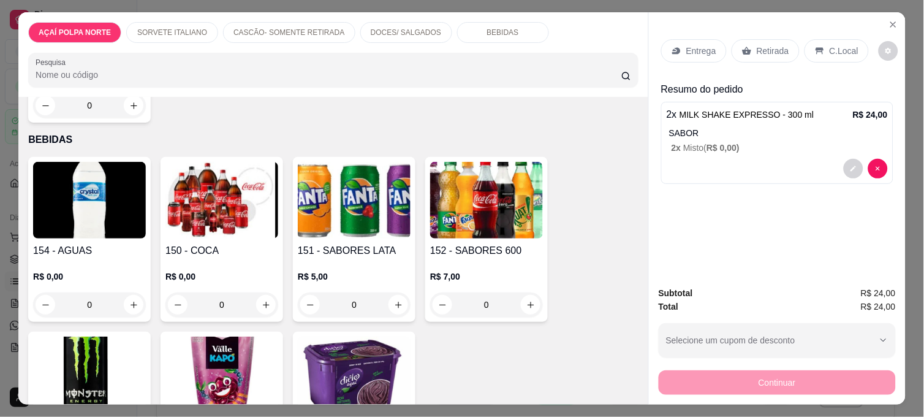
scroll to position [1021, 0]
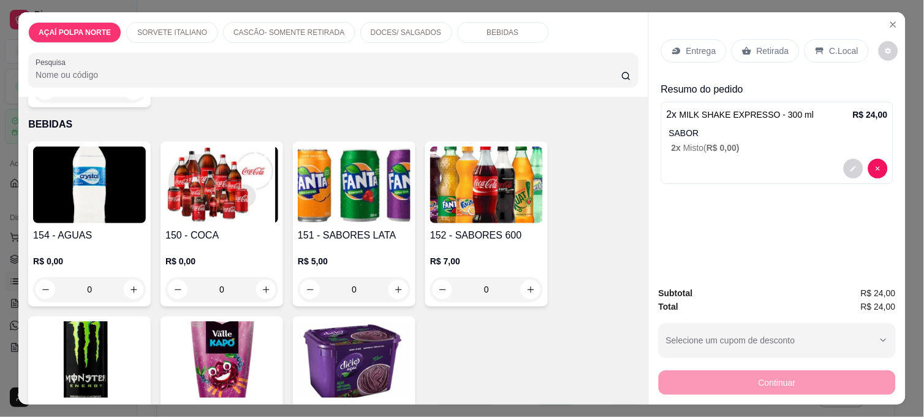
click at [209, 259] on p "R$ 0,00" at bounding box center [221, 261] width 113 height 12
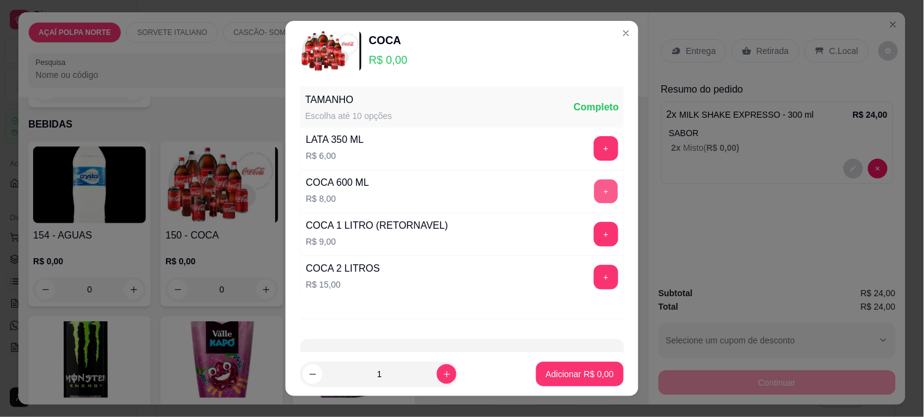
click at [595, 192] on button "+" at bounding box center [607, 192] width 24 height 24
click at [595, 147] on button "+" at bounding box center [607, 149] width 24 height 24
click at [539, 199] on button "-" at bounding box center [551, 191] width 25 height 25
click at [581, 368] on p "Adicionar R$ 6,00" at bounding box center [580, 374] width 68 height 12
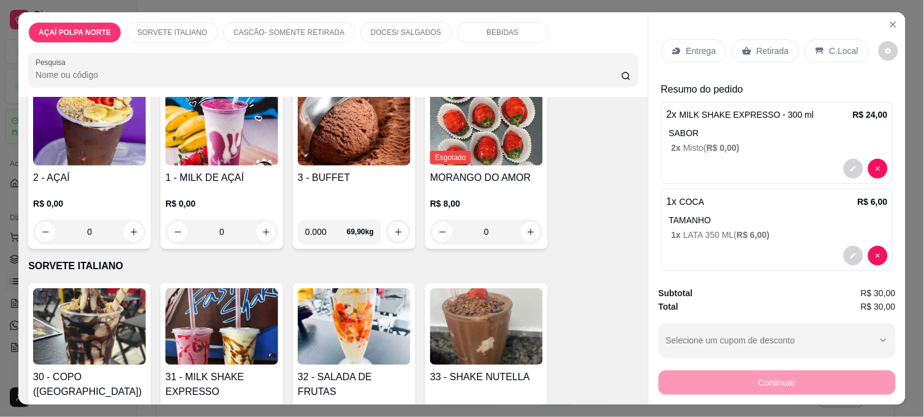
scroll to position [68, 0]
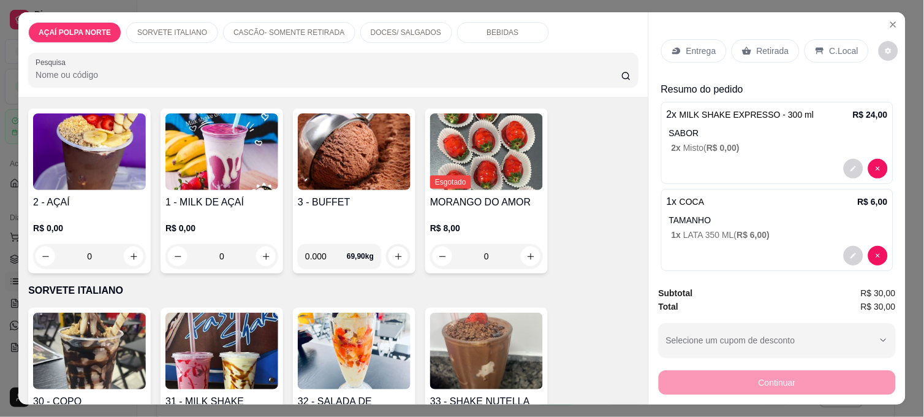
click at [82, 200] on h4 "2 - AÇAÍ" at bounding box center [89, 202] width 113 height 15
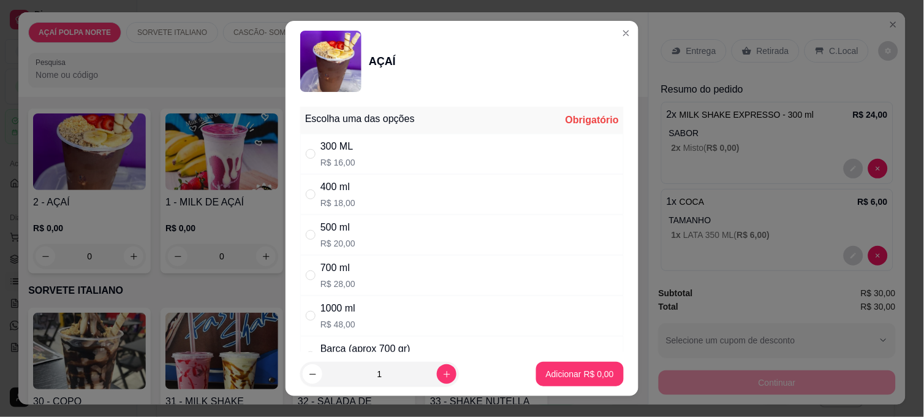
click at [349, 201] on div "400 ml R$ 18,00" at bounding box center [462, 194] width 324 height 40
radio input "true"
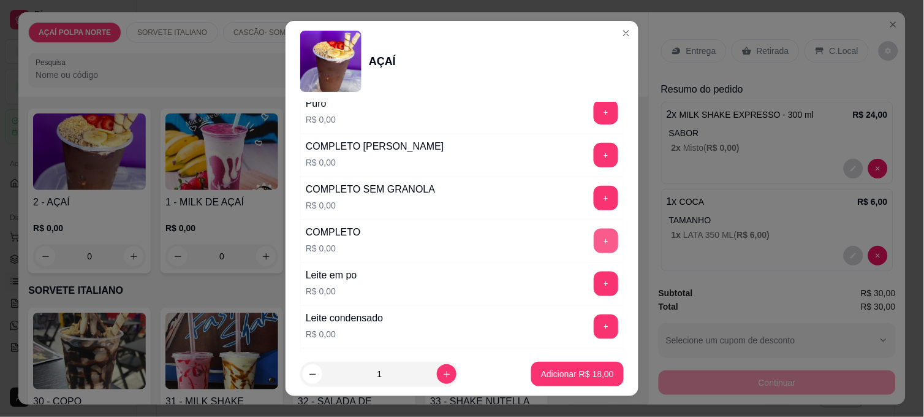
scroll to position [408, 0]
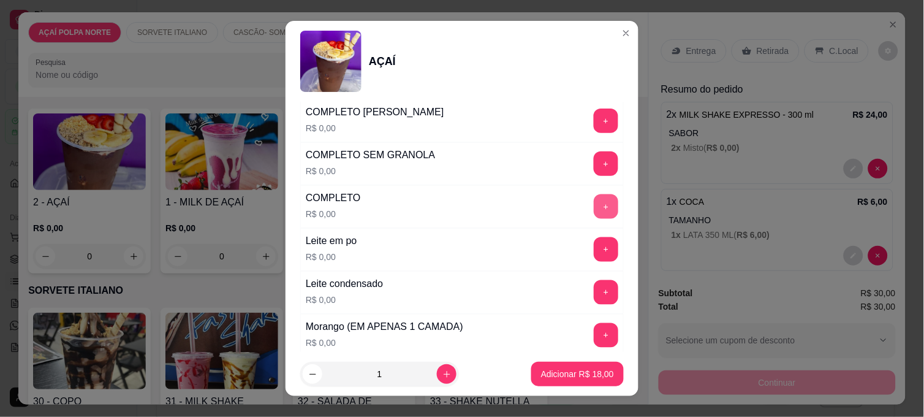
click at [594, 203] on button "+" at bounding box center [606, 206] width 25 height 25
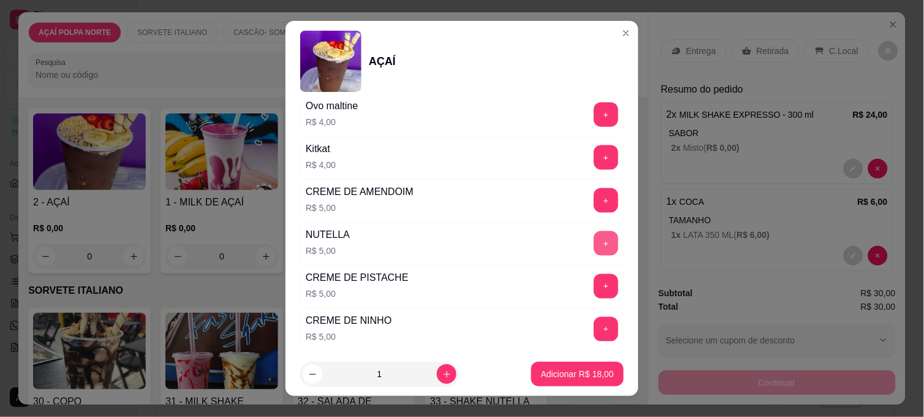
scroll to position [1430, 0]
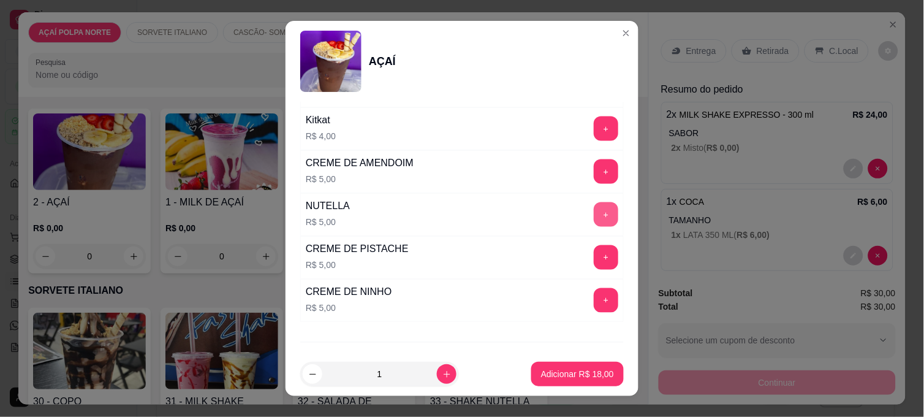
click at [594, 213] on button "+" at bounding box center [606, 214] width 25 height 25
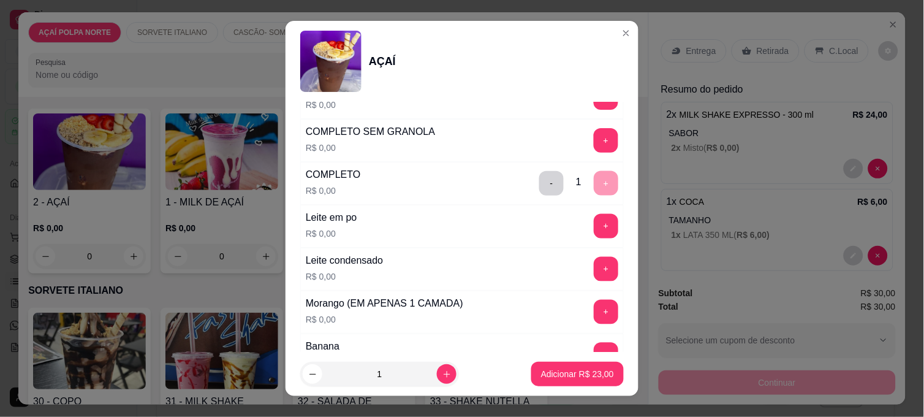
scroll to position [408, 0]
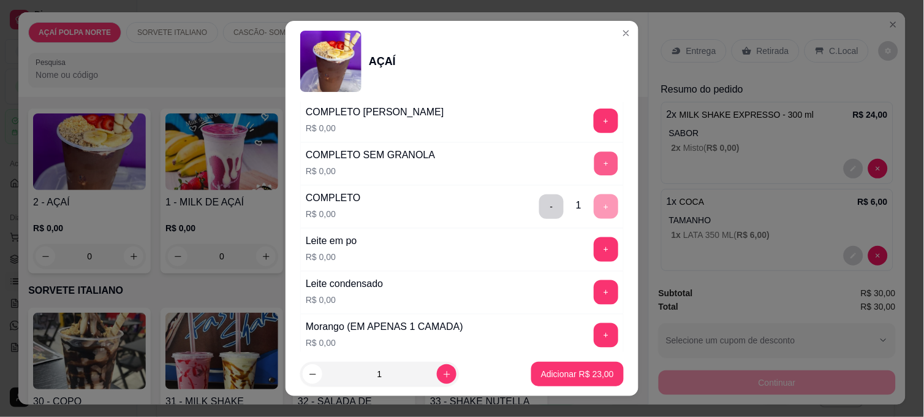
click at [595, 164] on button "+" at bounding box center [607, 164] width 24 height 24
click at [540, 204] on button "-" at bounding box center [552, 207] width 24 height 24
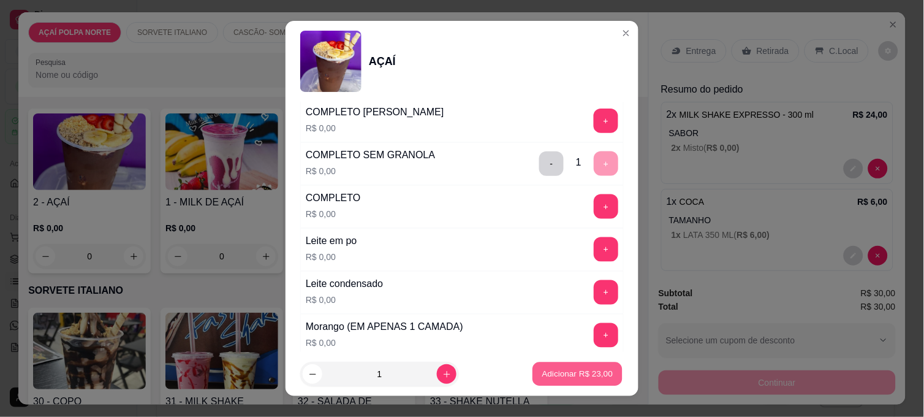
click at [590, 375] on p "Adicionar R$ 23,00" at bounding box center [577, 374] width 71 height 12
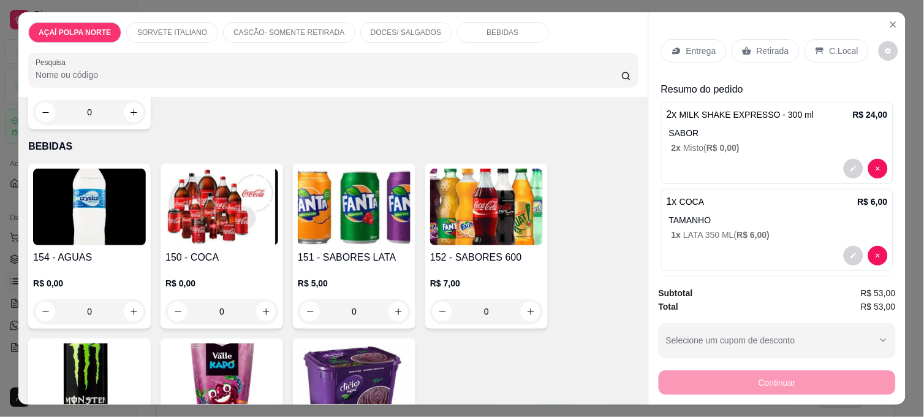
scroll to position [1021, 0]
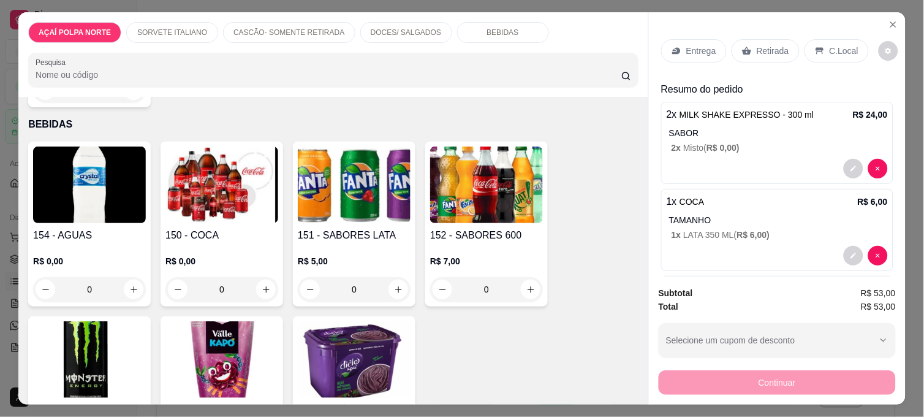
drag, startPoint x: 89, startPoint y: 216, endPoint x: 94, endPoint y: 211, distance: 6.9
click at [94, 211] on div "154 - AGUAS R$ 0,00 0" at bounding box center [89, 224] width 123 height 165
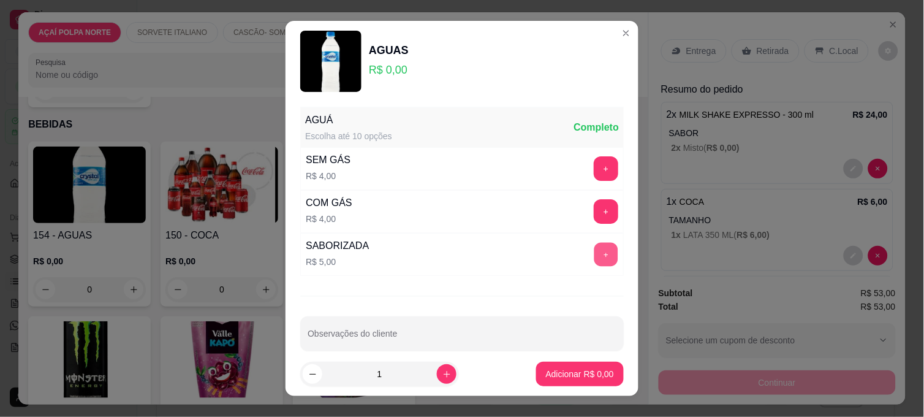
click at [595, 253] on button "+" at bounding box center [607, 255] width 24 height 24
click at [571, 373] on p "Adicionar R$ 5,00" at bounding box center [580, 374] width 66 height 12
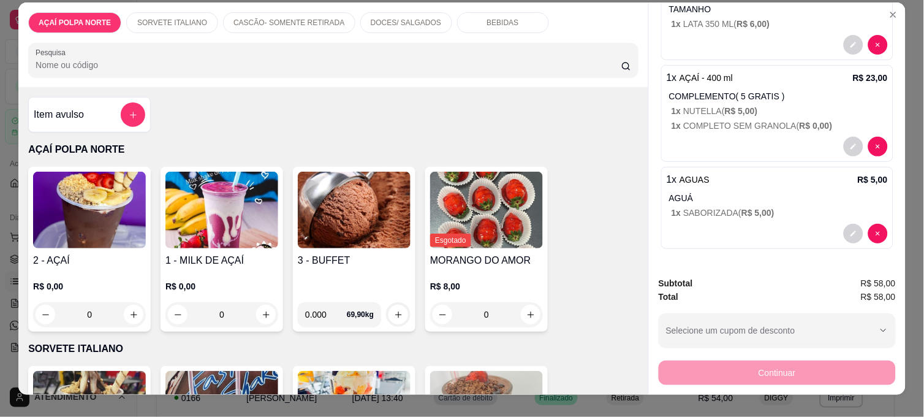
scroll to position [0, 0]
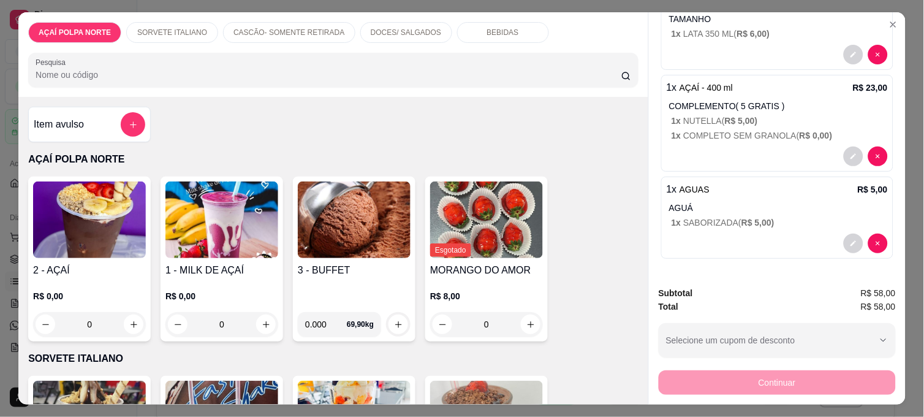
click at [371, 241] on img at bounding box center [354, 219] width 113 height 77
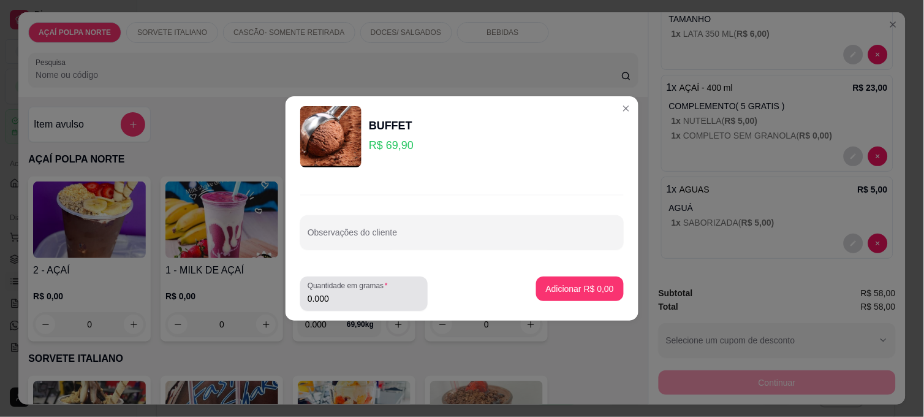
click at [384, 279] on div "Quantidade em gramas 0.000" at bounding box center [363, 293] width 127 height 34
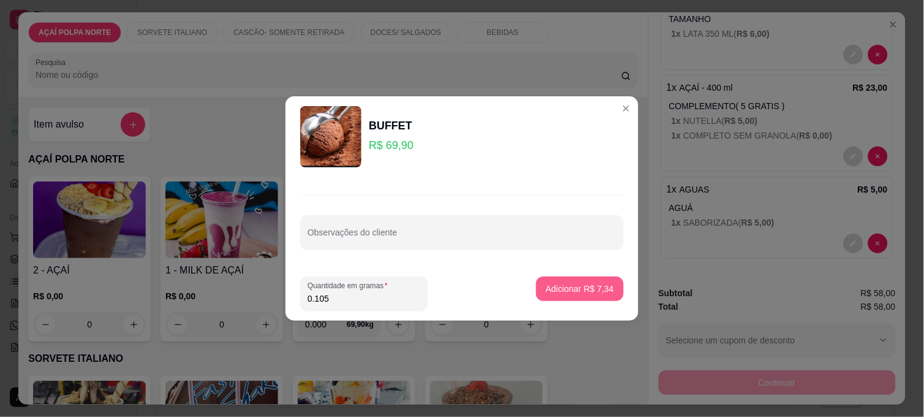
type input "0.105"
click at [591, 286] on p "Adicionar R$ 7,34" at bounding box center [580, 289] width 68 height 12
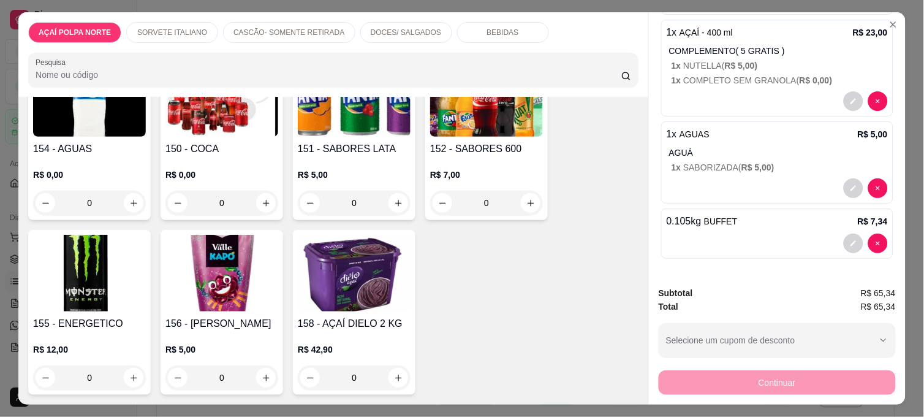
scroll to position [32, 0]
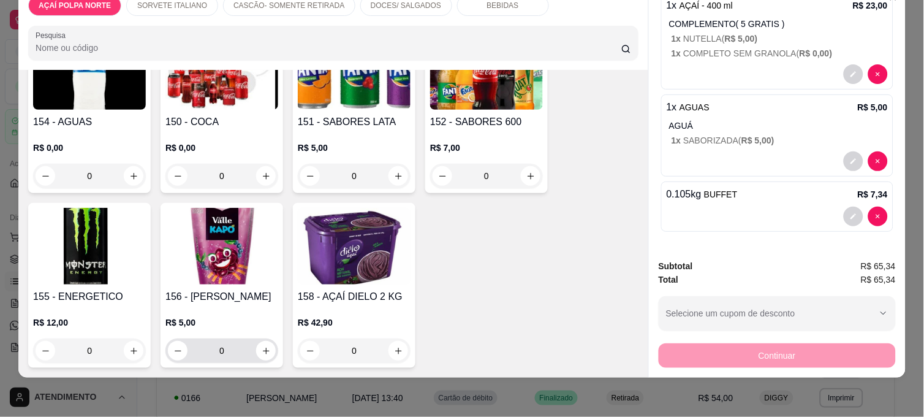
click at [247, 344] on input "0" at bounding box center [222, 350] width 69 height 25
click at [257, 342] on button "increase-product-quantity" at bounding box center [266, 350] width 19 height 19
type input "1"
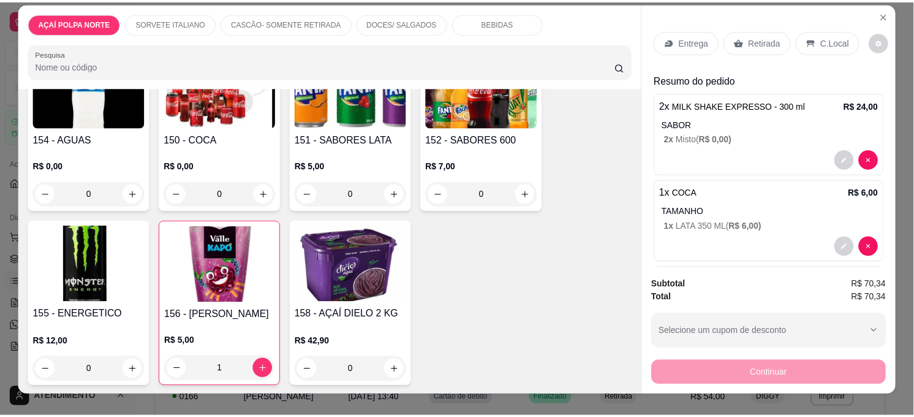
scroll to position [0, 0]
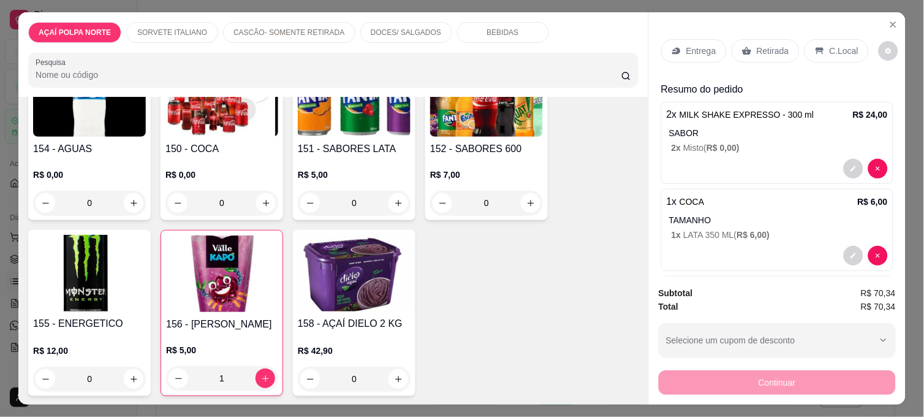
click at [840, 39] on div "C.Local" at bounding box center [837, 50] width 64 height 23
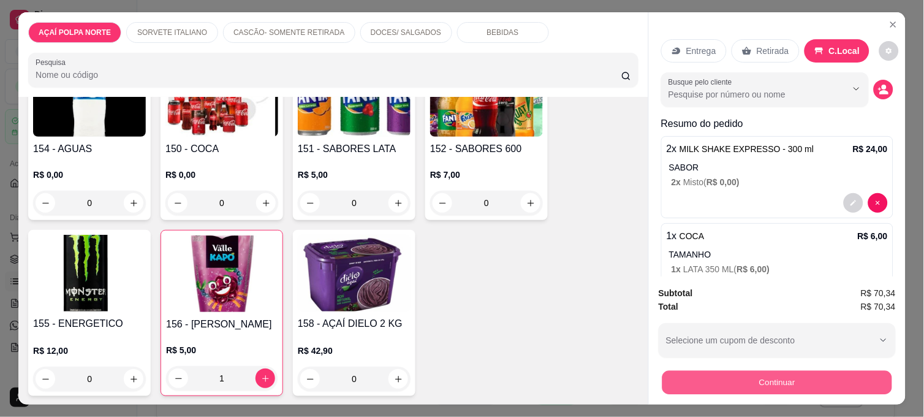
click at [811, 378] on button "Continuar" at bounding box center [778, 382] width 230 height 24
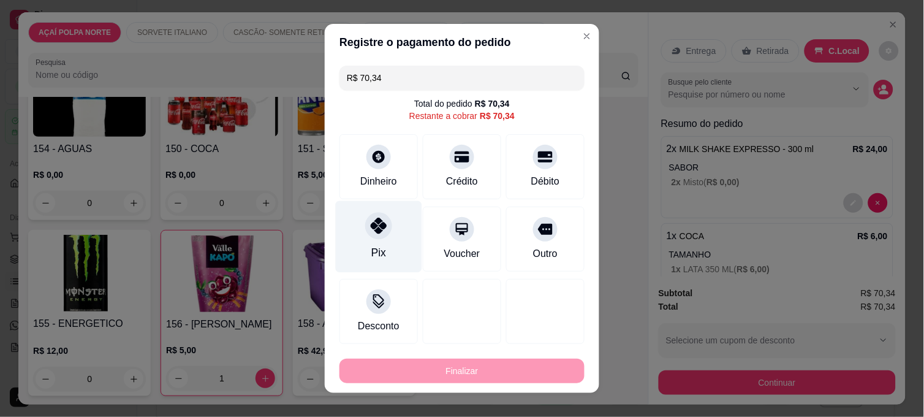
click at [376, 235] on div at bounding box center [378, 225] width 27 height 27
type input "R$ 0,00"
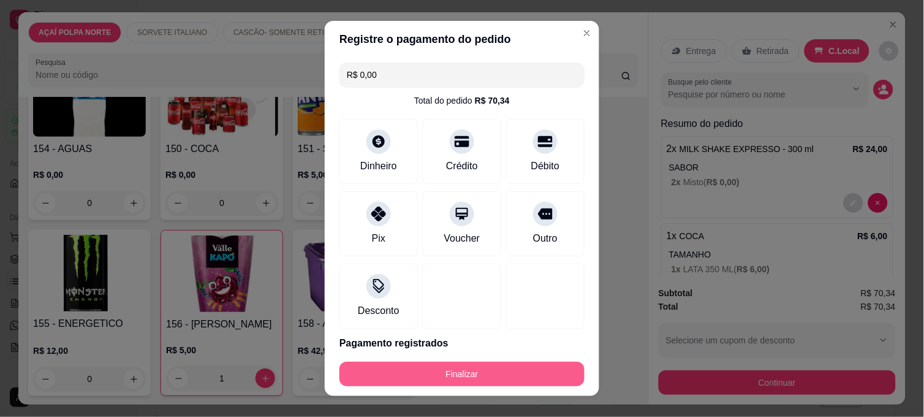
click at [498, 370] on button "Finalizar" at bounding box center [462, 374] width 245 height 25
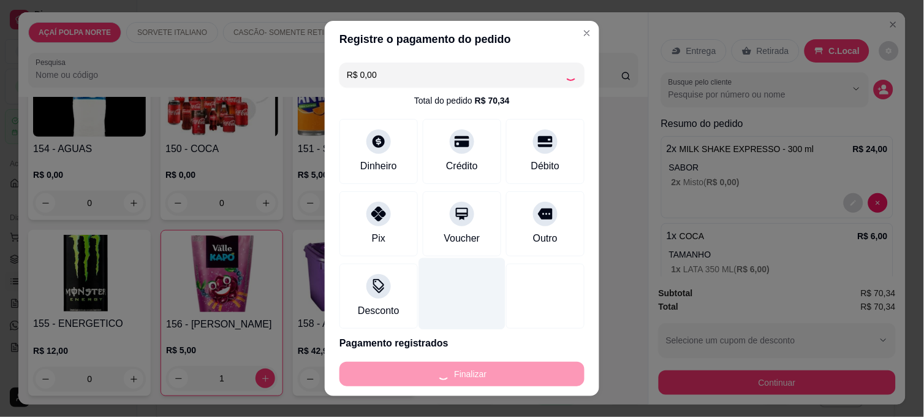
type input "0"
type input "-R$ 70,34"
